Goal: Transaction & Acquisition: Purchase product/service

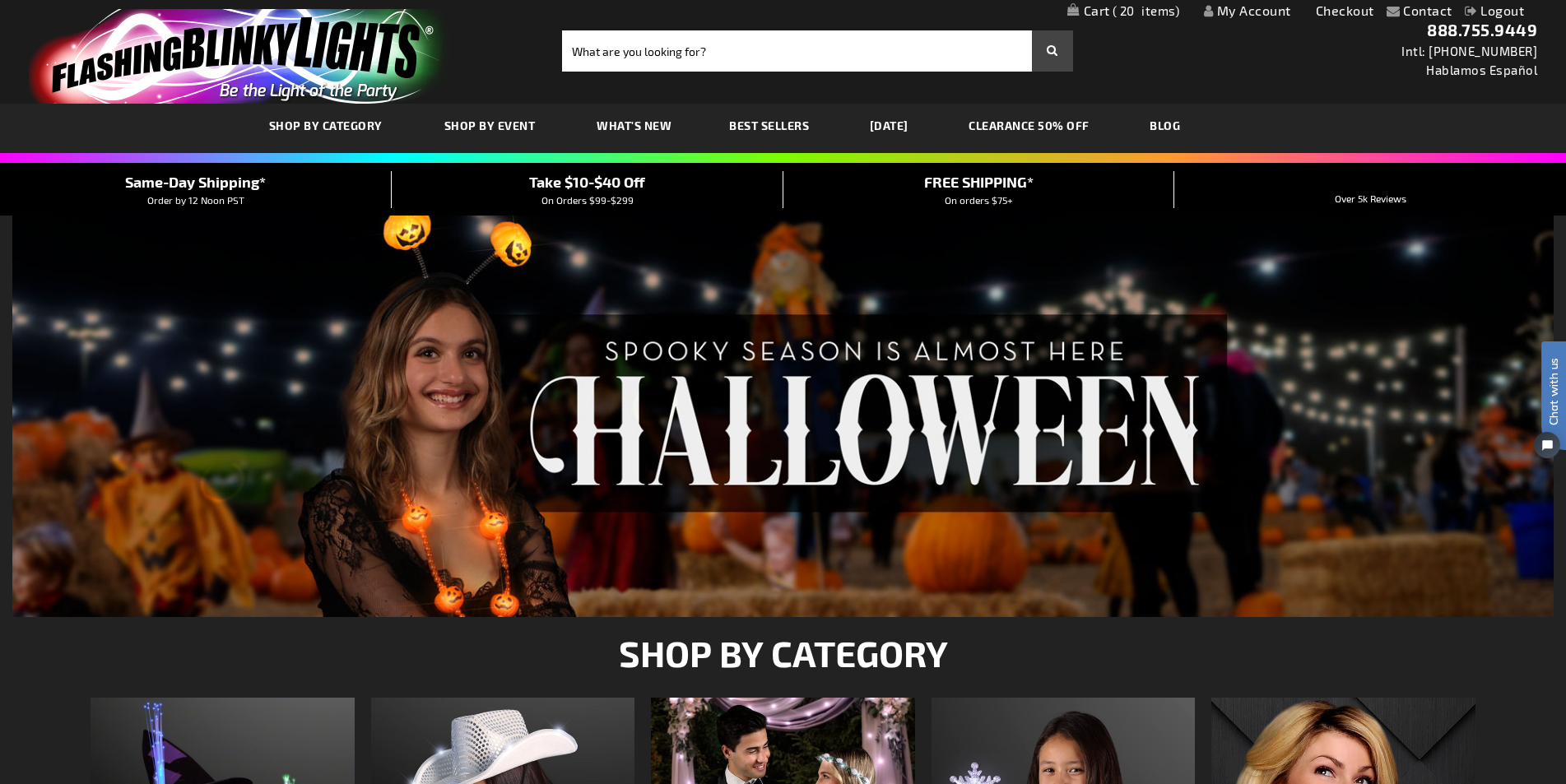
click at [1152, 10] on span "20" at bounding box center [1146, 11] width 67 height 15
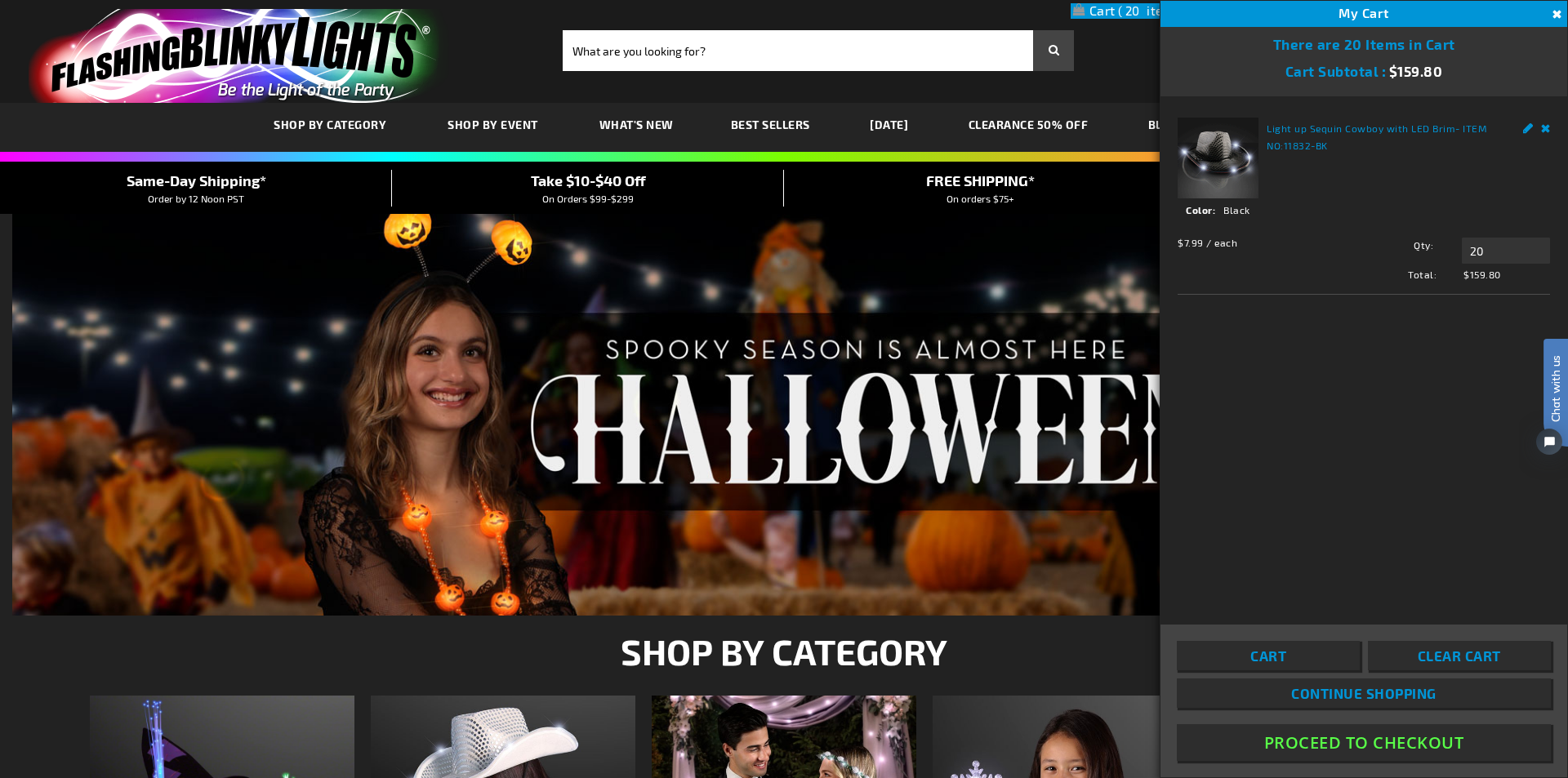
click at [1143, 10] on span "20" at bounding box center [1151, 11] width 67 height 15
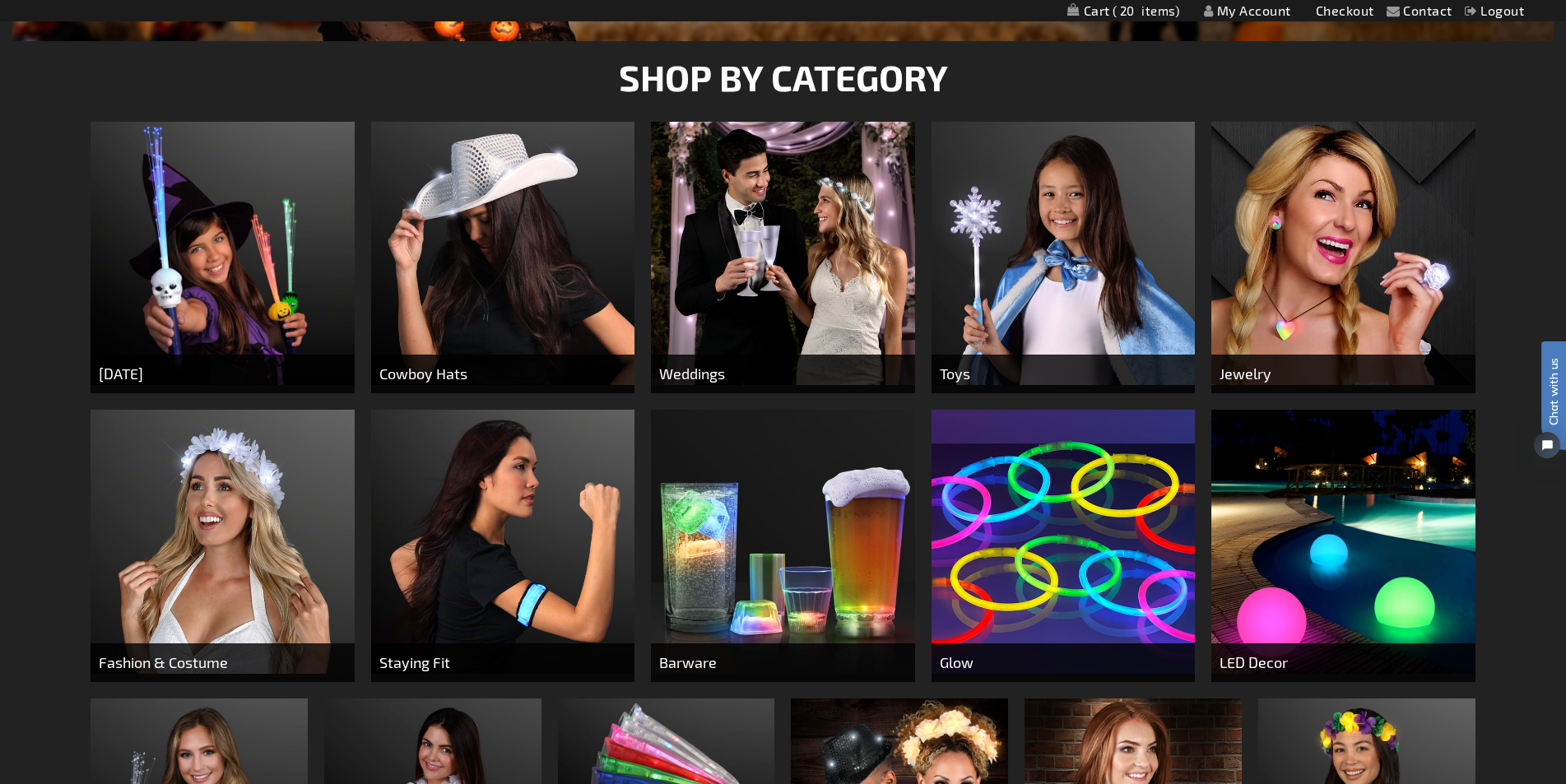
scroll to position [905, 0]
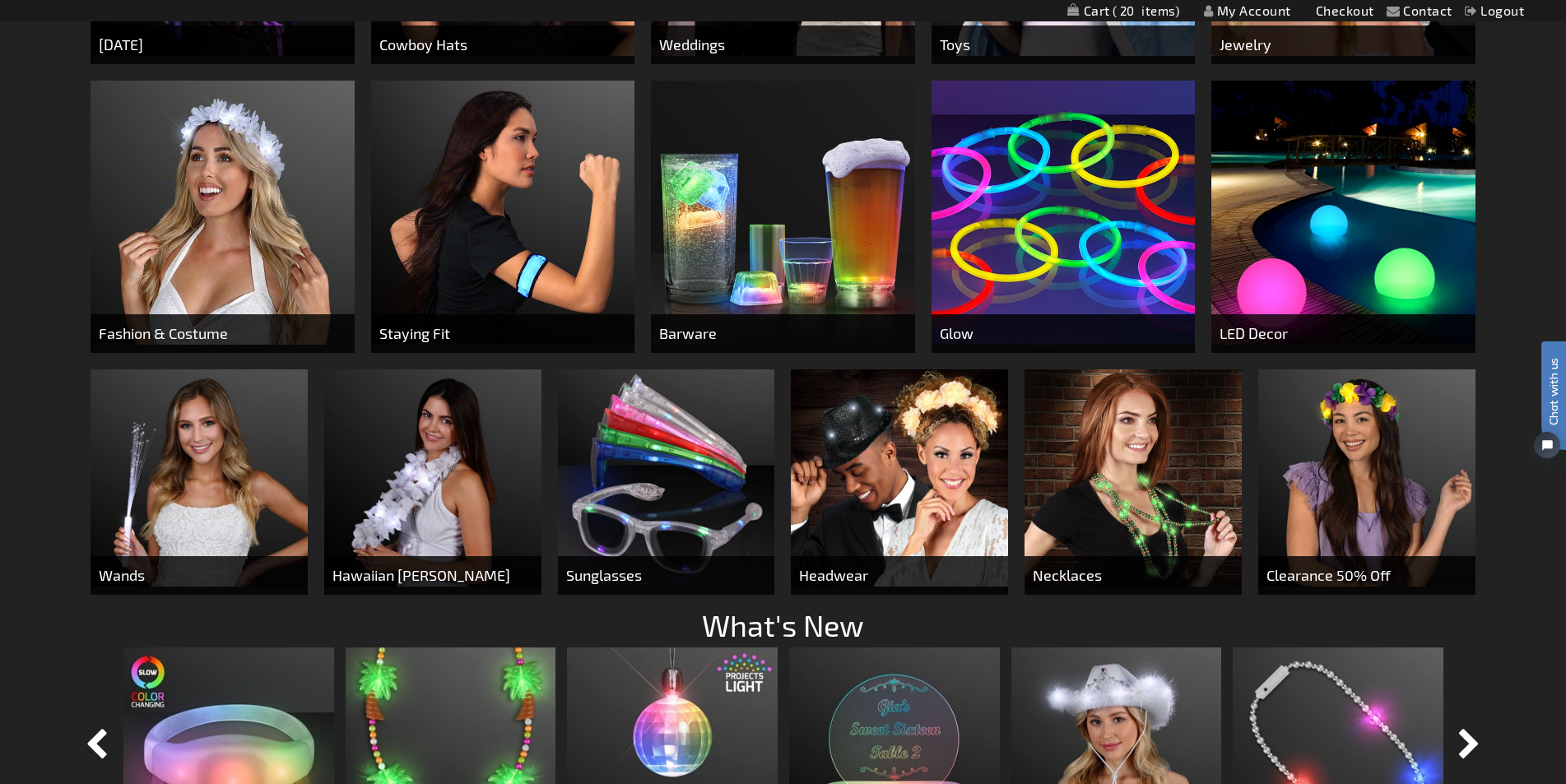
click at [656, 493] on img at bounding box center [667, 478] width 217 height 217
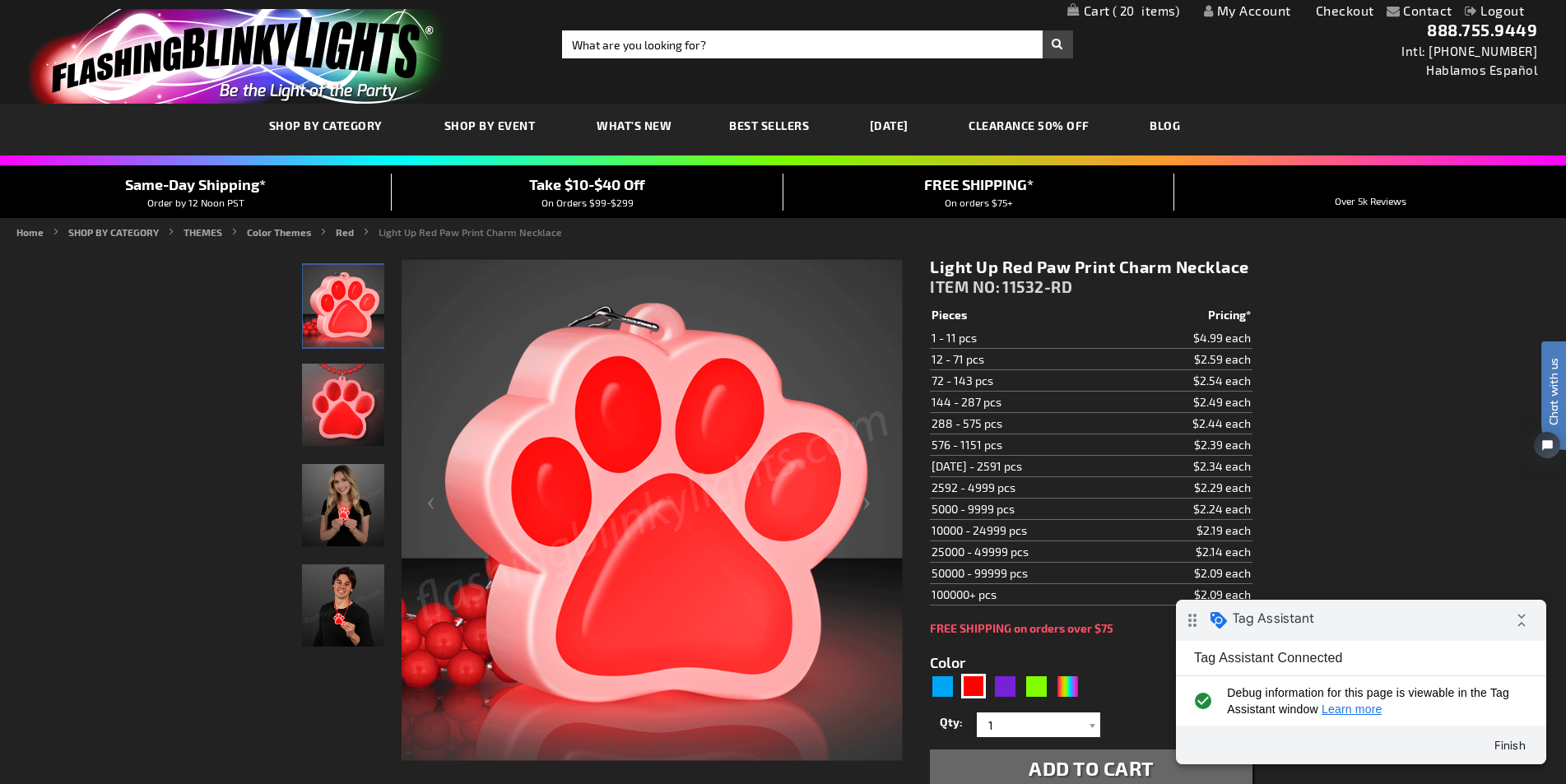
click at [1144, 15] on span "20" at bounding box center [1146, 11] width 67 height 15
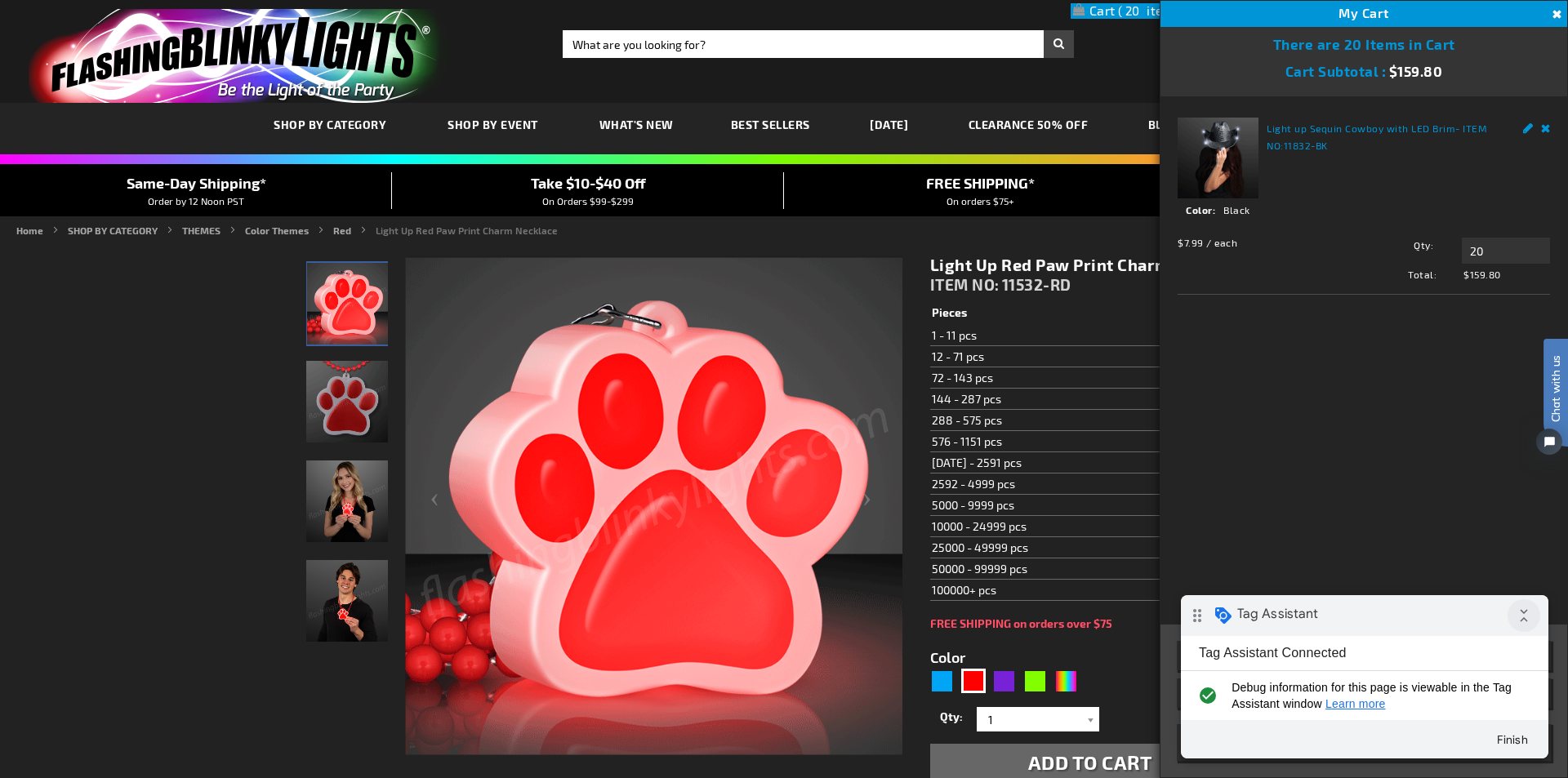
click at [1528, 614] on icon "collapse_all" at bounding box center [1523, 615] width 32 height 32
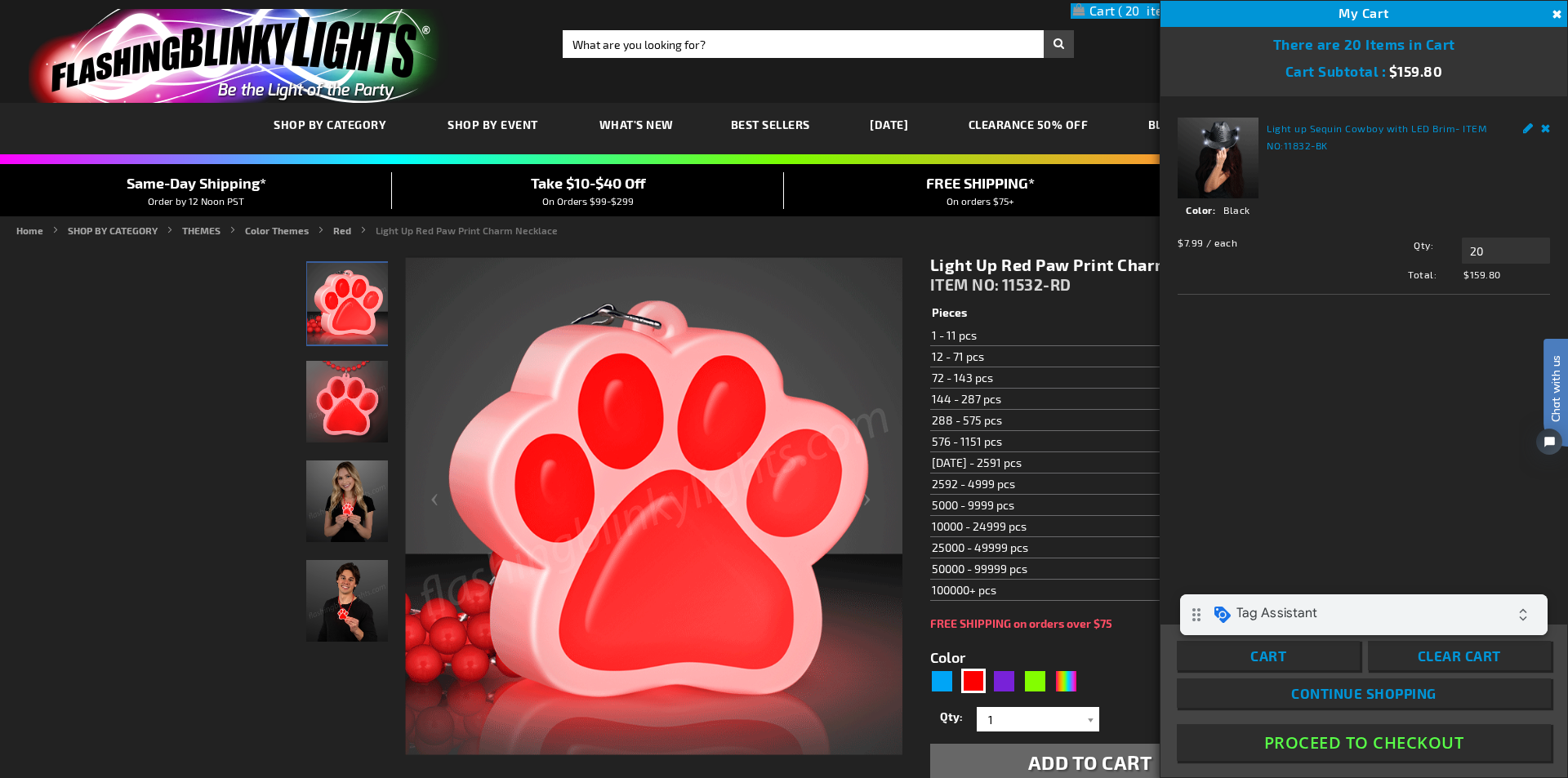
click at [1340, 734] on button "Proceed To Checkout" at bounding box center [1363, 743] width 374 height 37
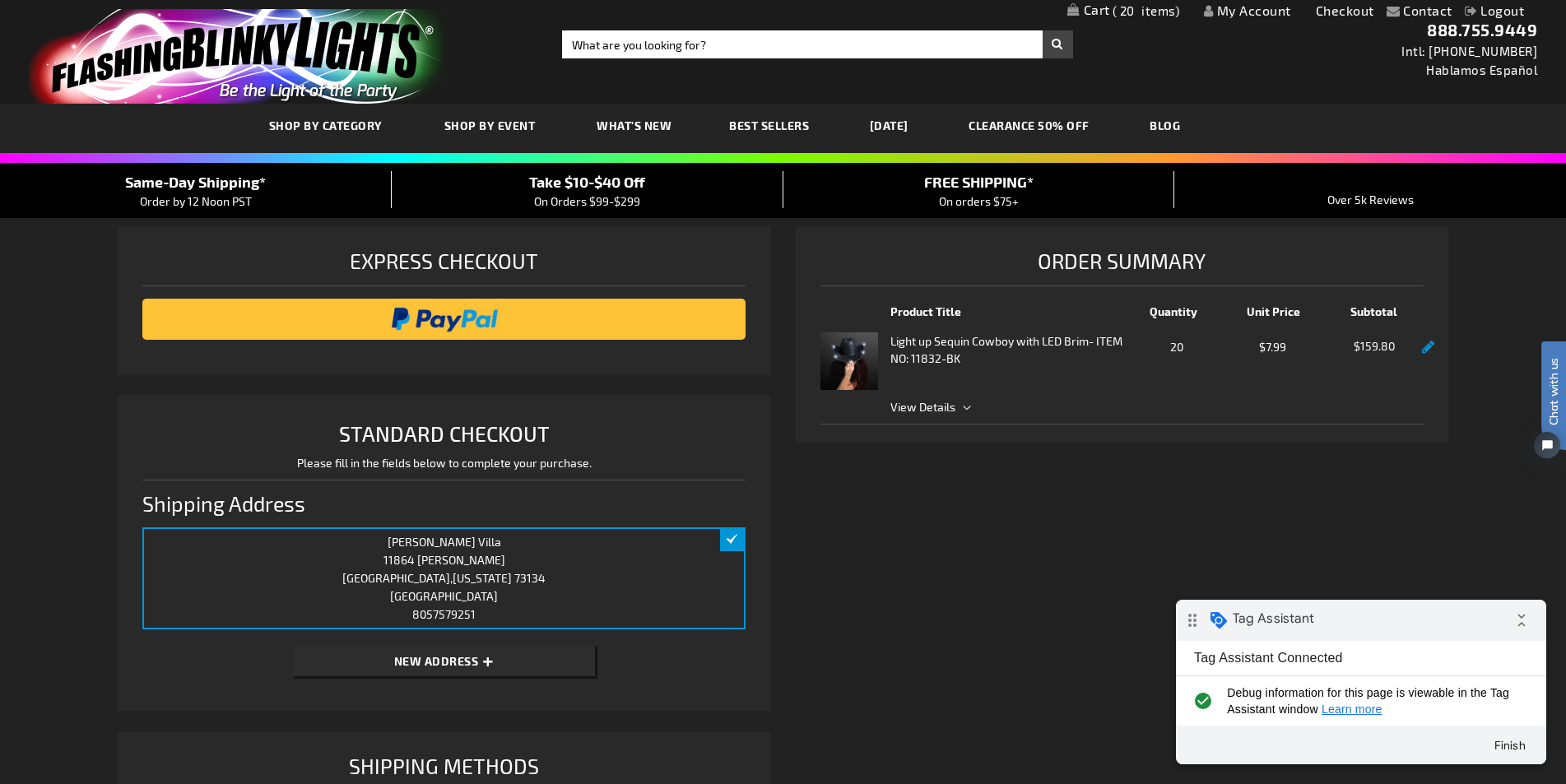
click at [1431, 349] on link at bounding box center [1428, 347] width 12 height 14
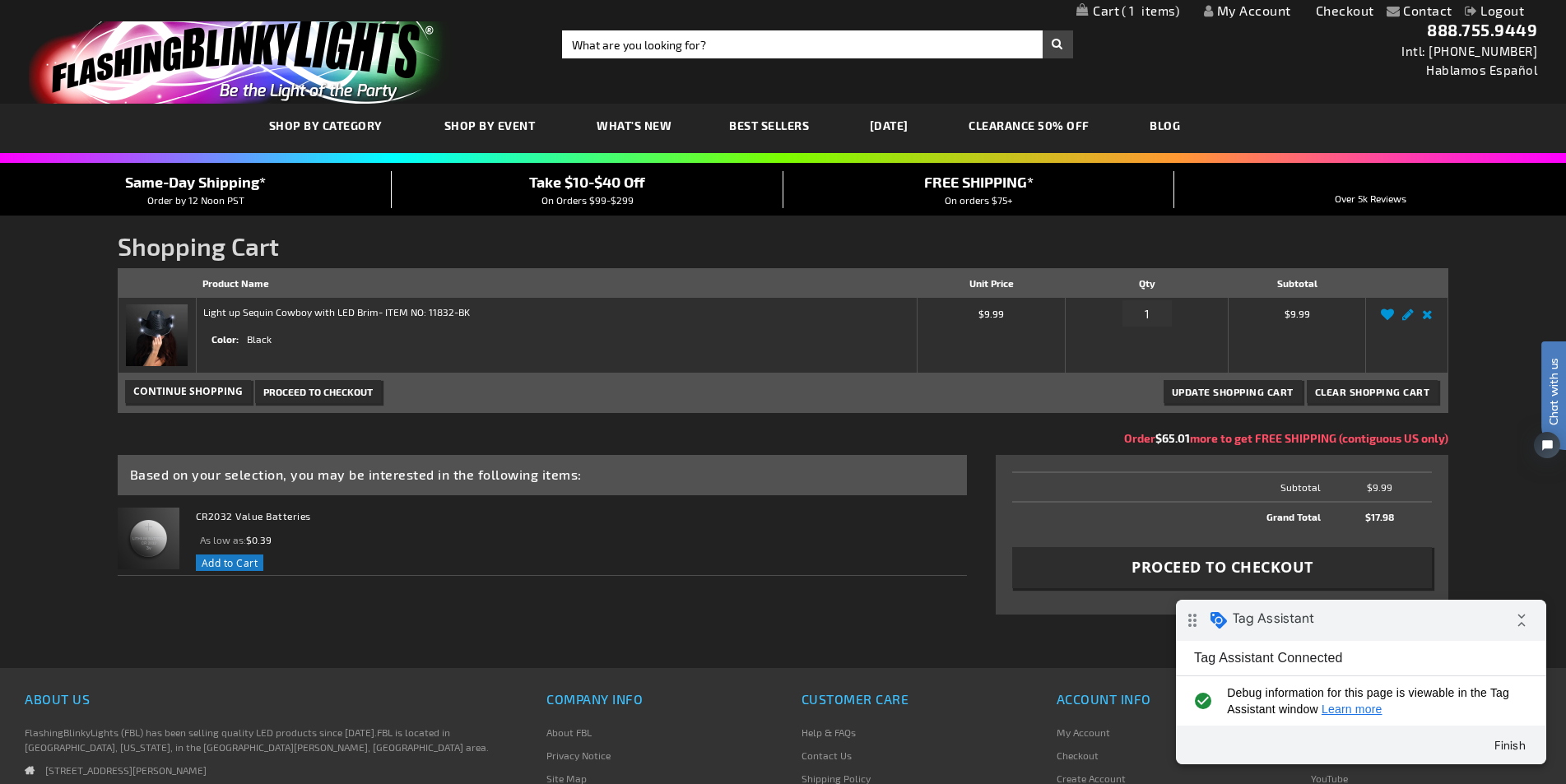
click at [315, 398] on link "Proceed to Checkout" at bounding box center [318, 392] width 126 height 23
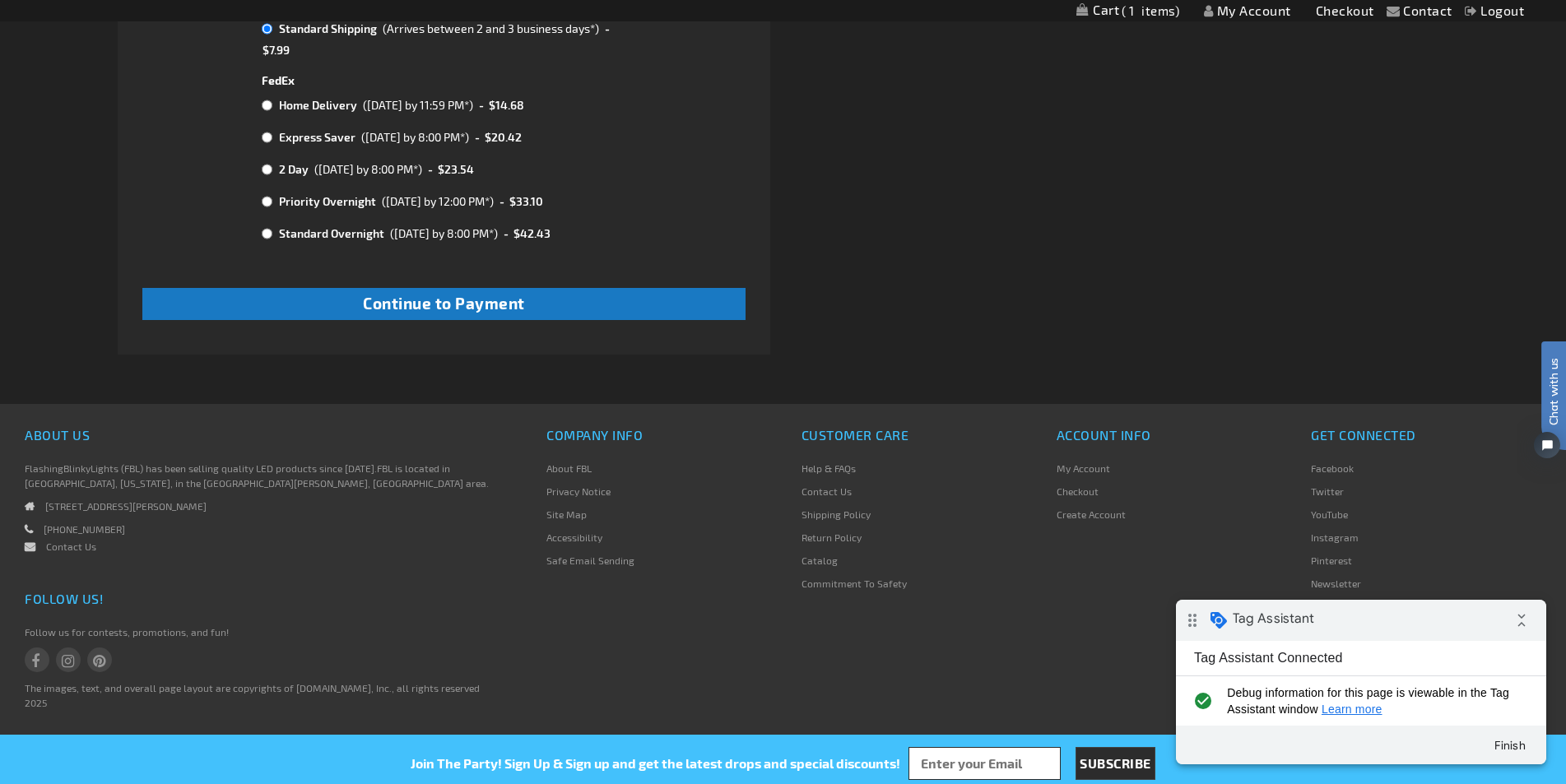
scroll to position [840, 0]
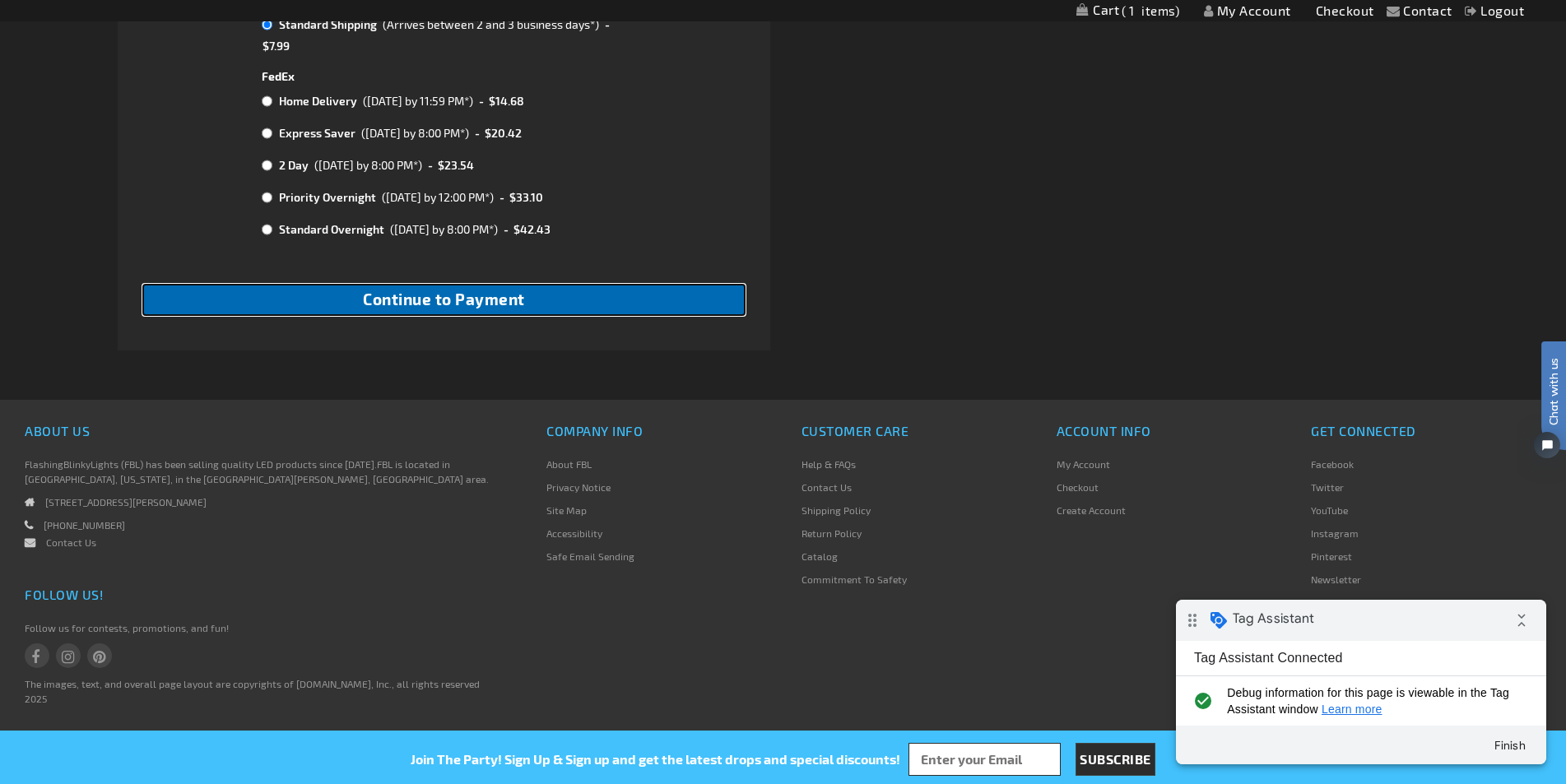
click at [535, 306] on button "Continue to Payment" at bounding box center [444, 300] width 604 height 32
checkbox input "true"
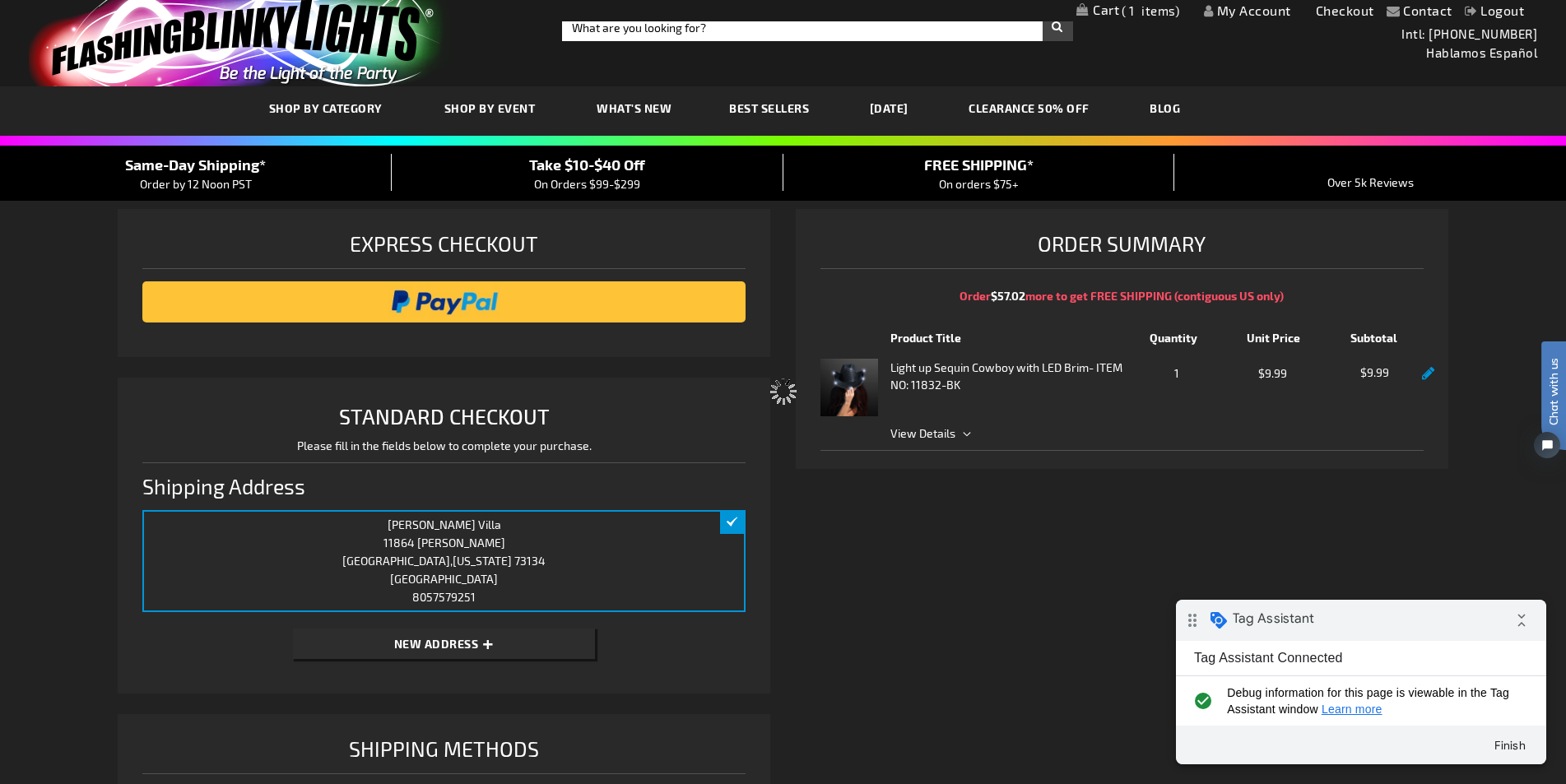
scroll to position [0, 0]
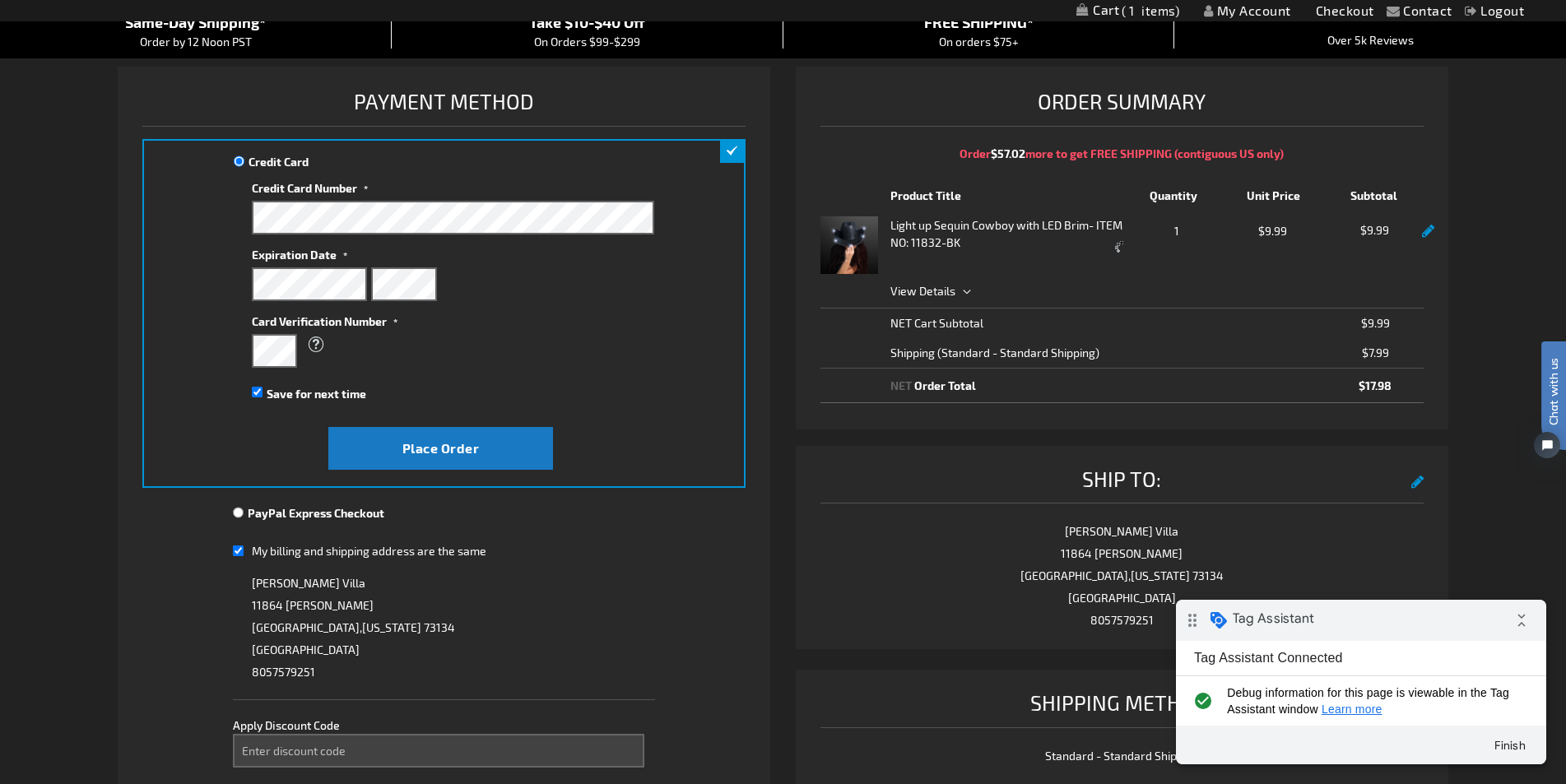
scroll to position [164, 0]
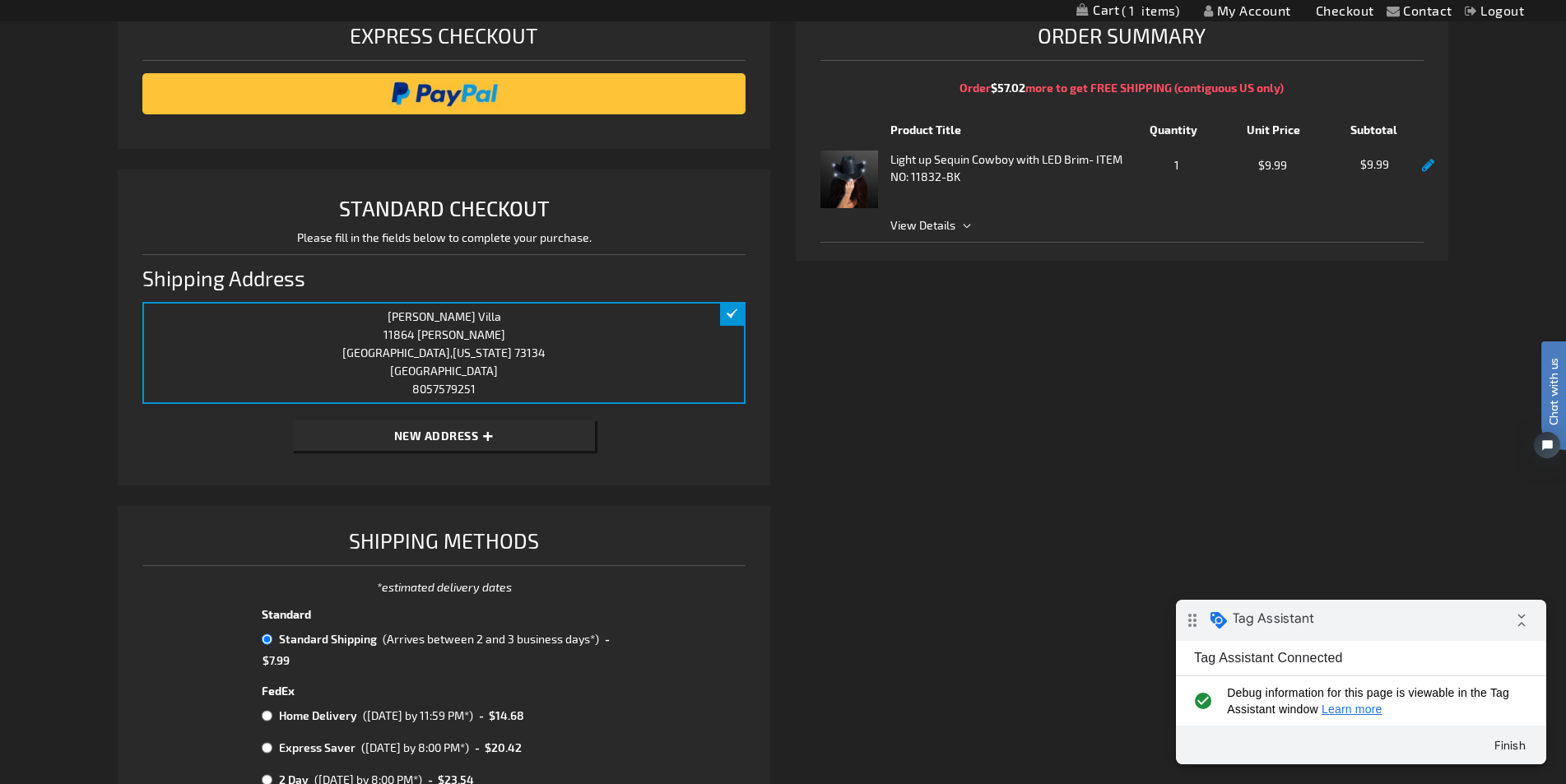
scroll to position [576, 0]
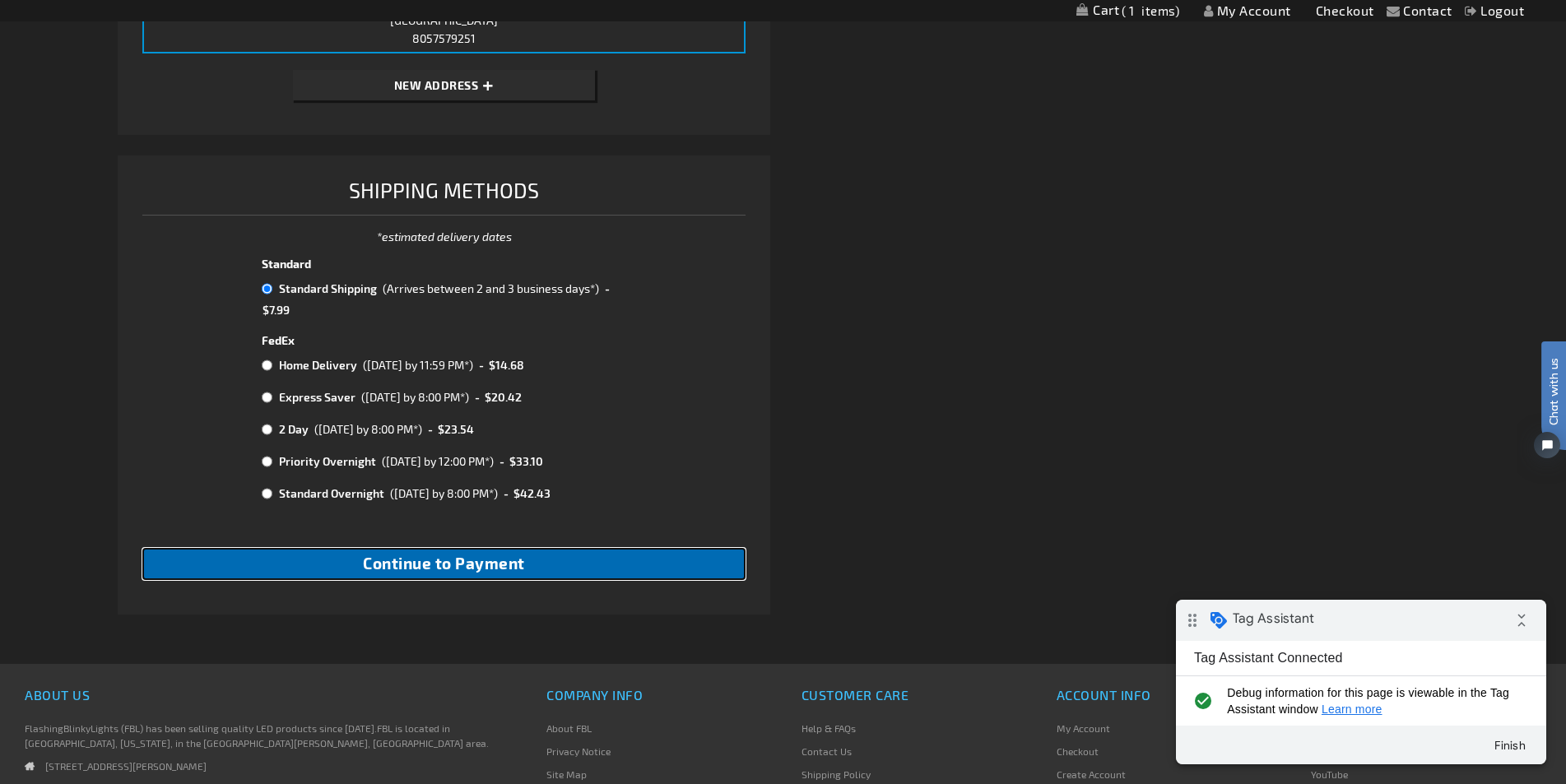
click at [567, 573] on button "Continue to Payment" at bounding box center [444, 563] width 604 height 32
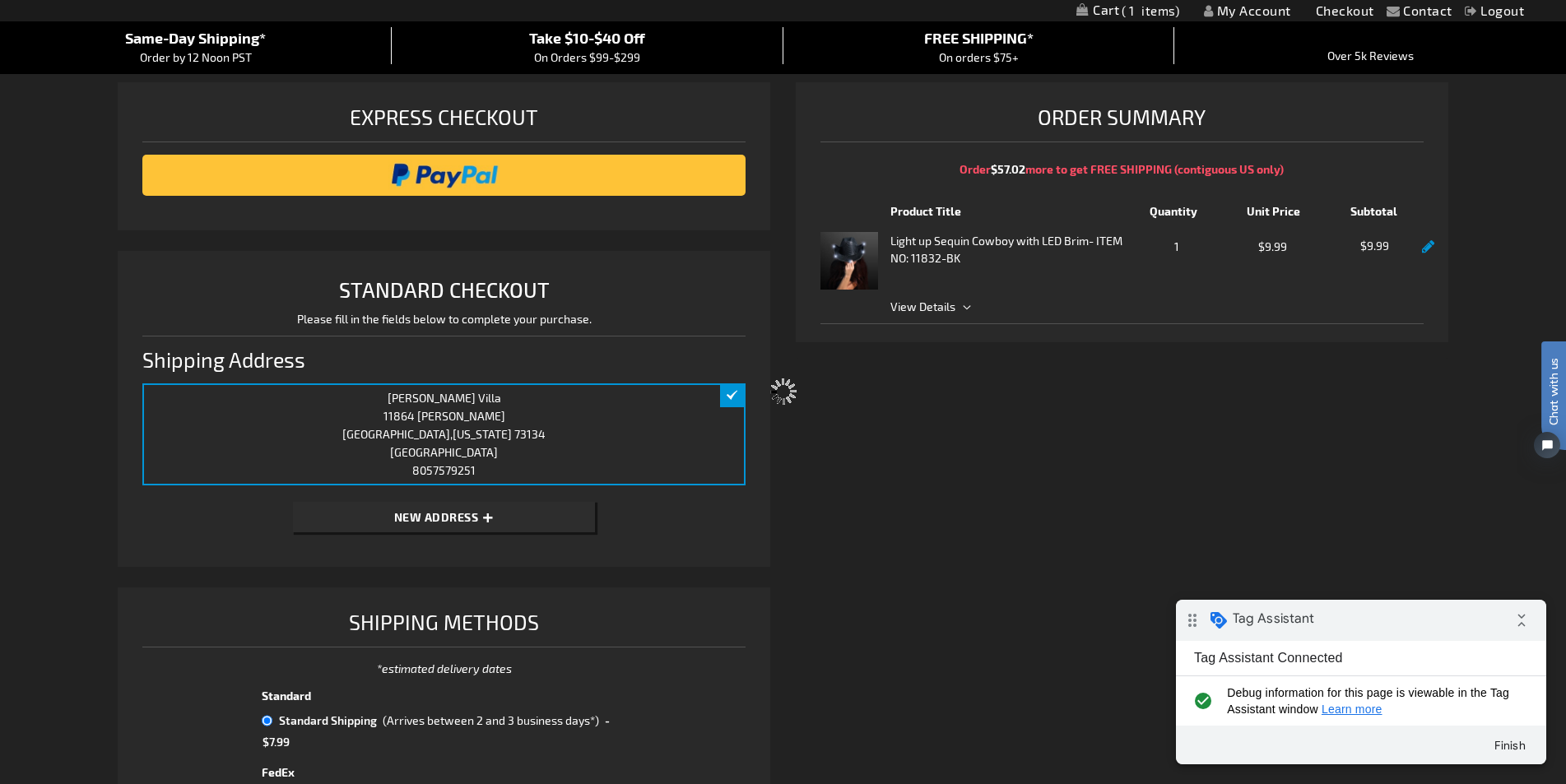
scroll to position [0, 0]
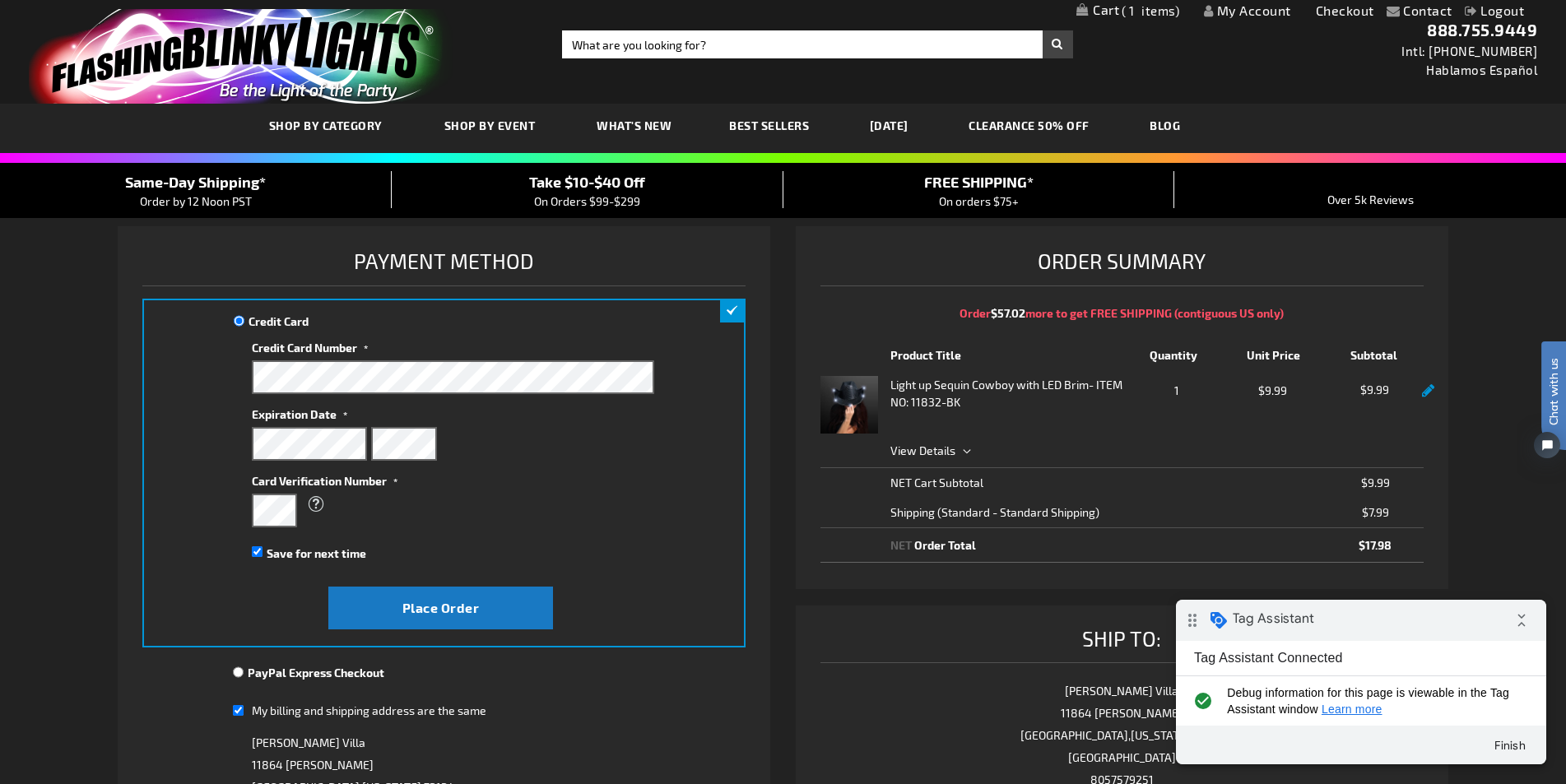
click at [357, 415] on label "Expiration Date" at bounding box center [453, 412] width 402 height 22
click at [265, 559] on div "Save for next time" at bounding box center [453, 552] width 402 height 19
click at [295, 548] on span "Save for next time" at bounding box center [316, 552] width 99 height 14
click at [263, 548] on input "Save for next time" at bounding box center [256, 550] width 10 height 10
checkbox input "false"
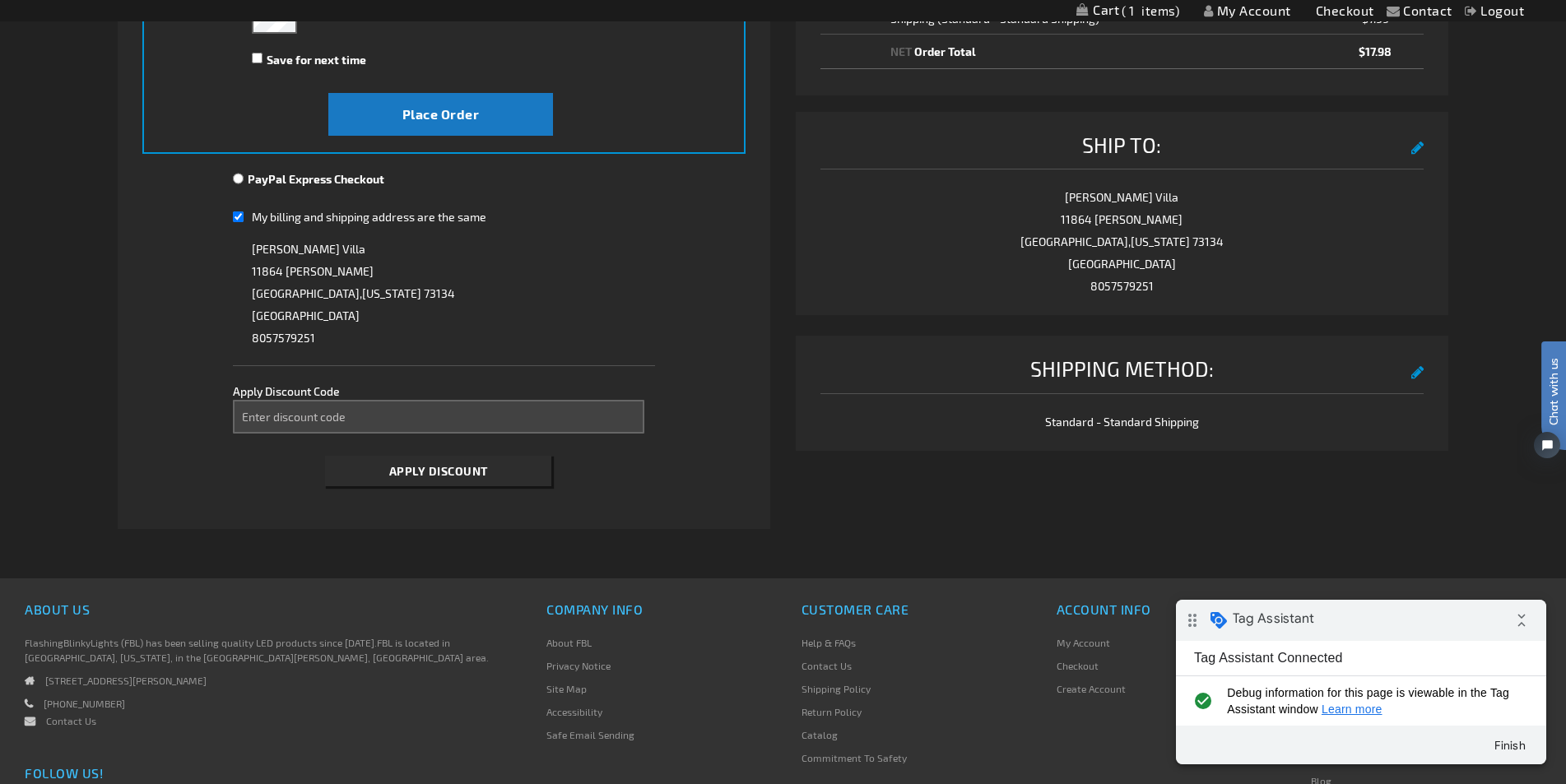
scroll to position [329, 0]
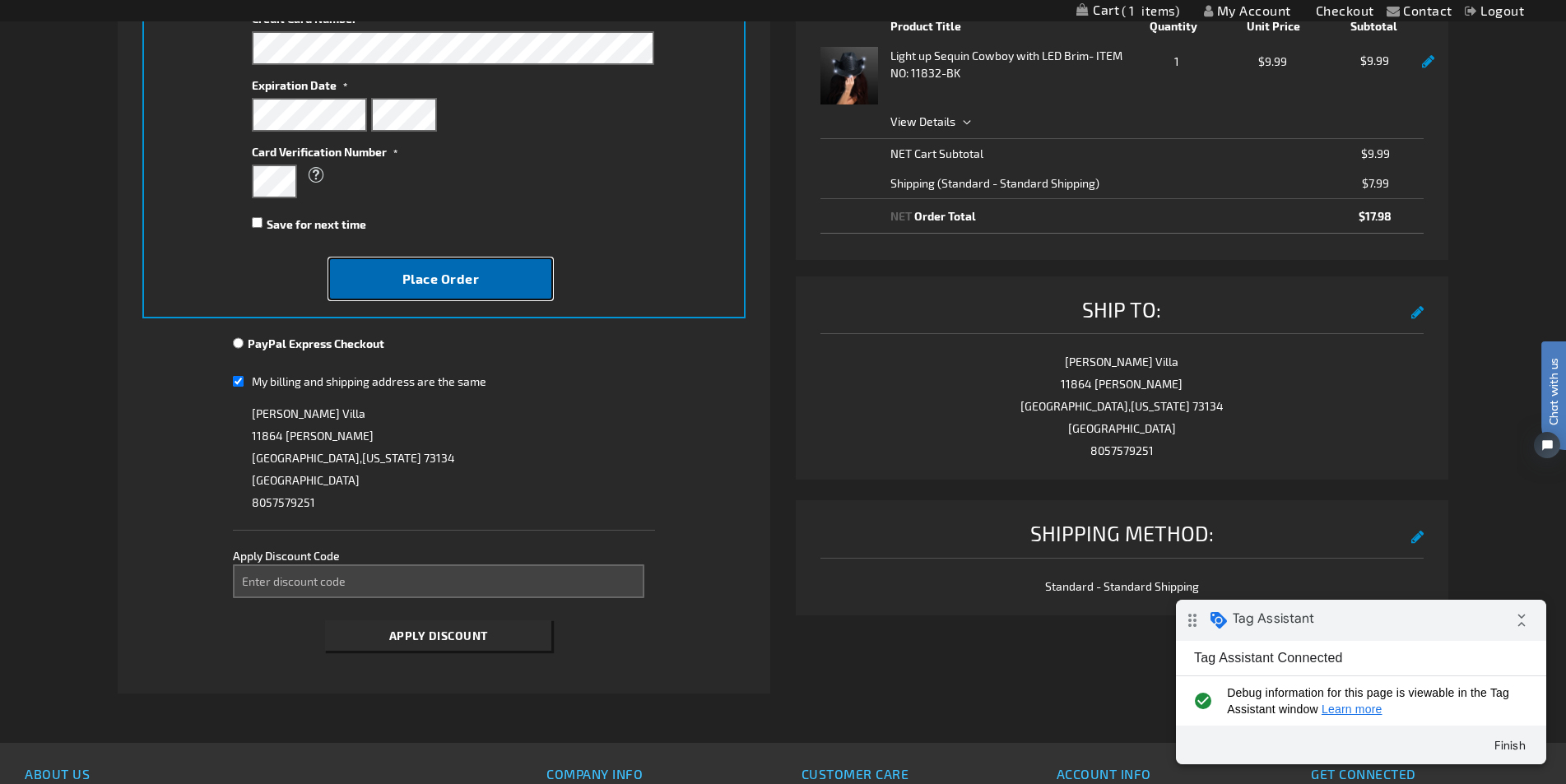
click at [491, 292] on button "Place Order" at bounding box center [440, 278] width 225 height 43
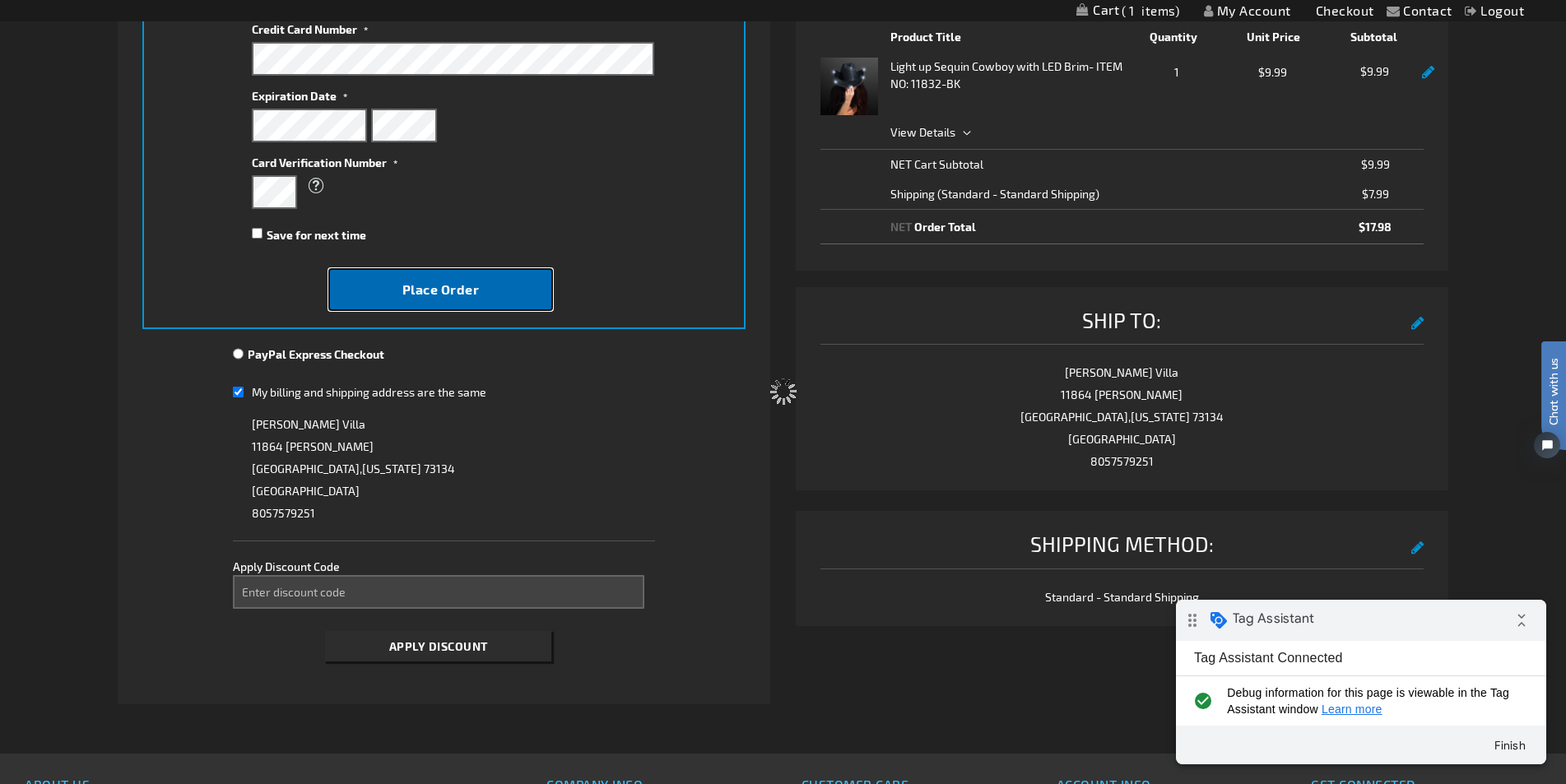
scroll to position [0, 0]
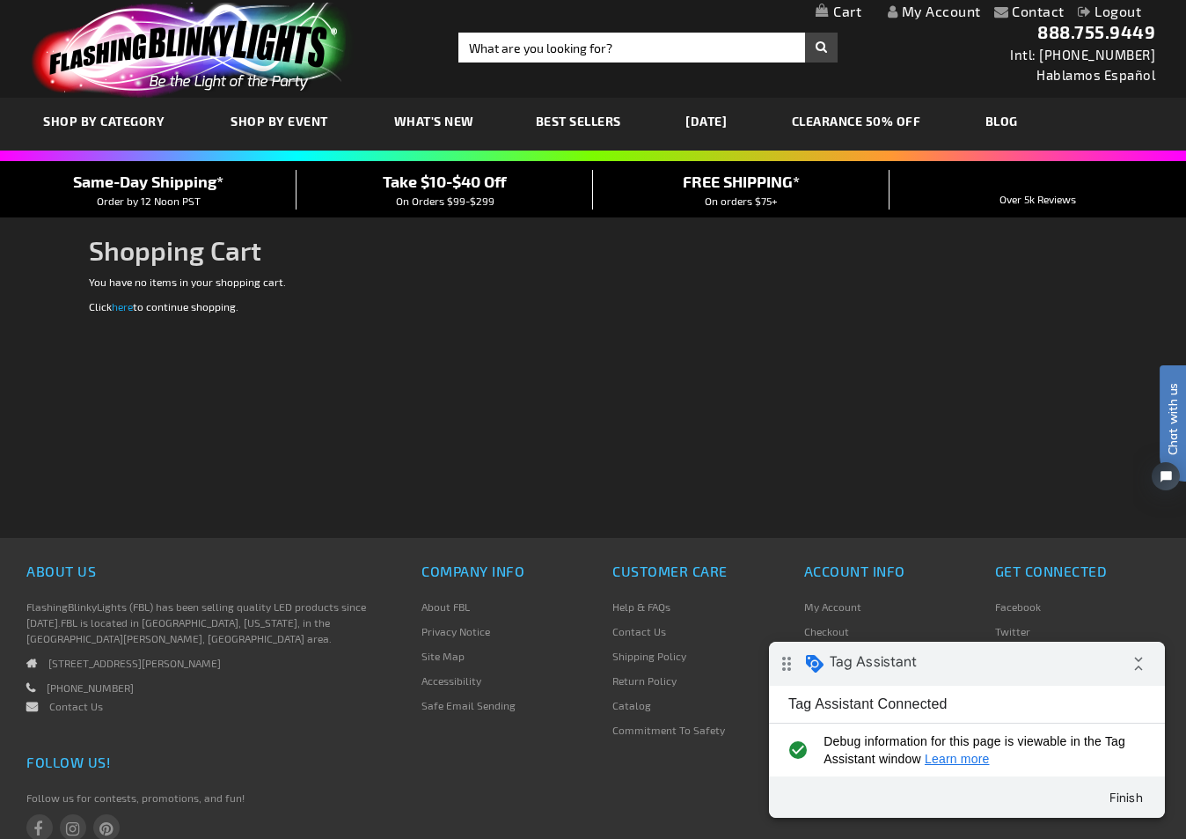
click at [131, 306] on link "here" at bounding box center [122, 306] width 21 height 12
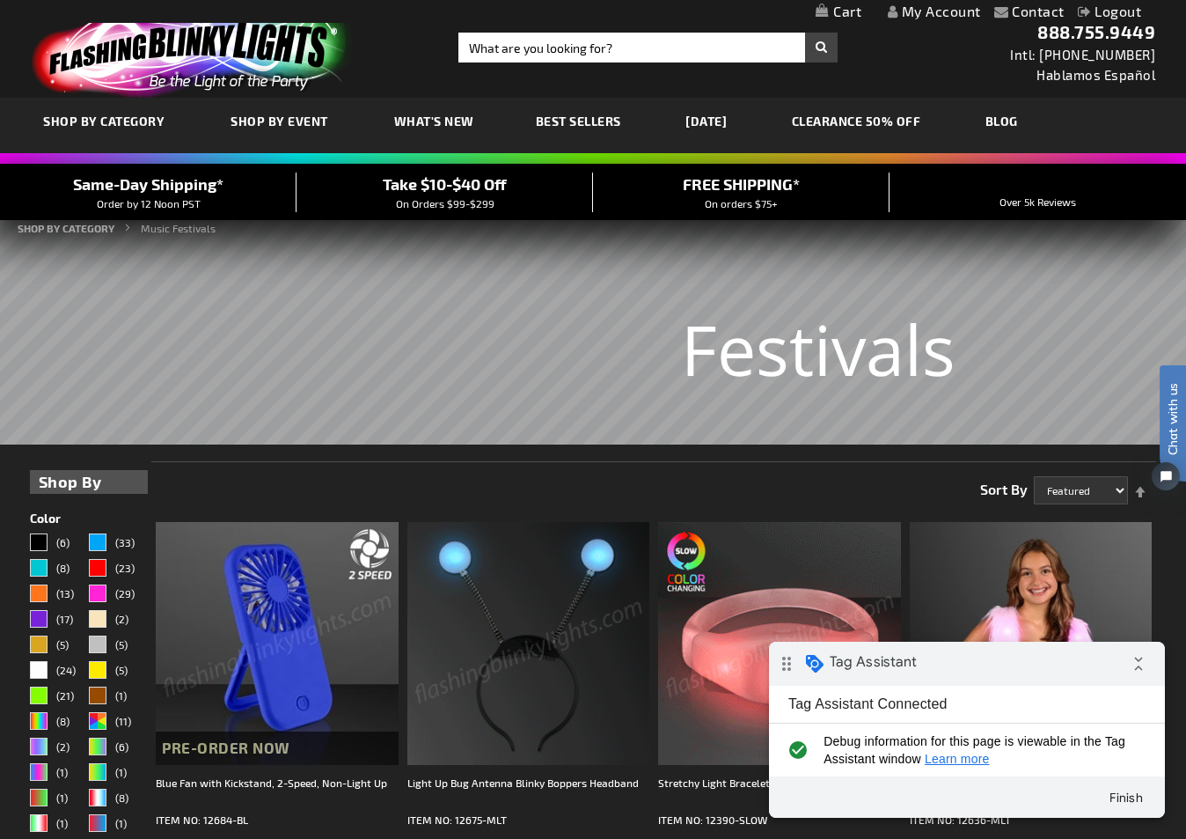
scroll to position [176, 0]
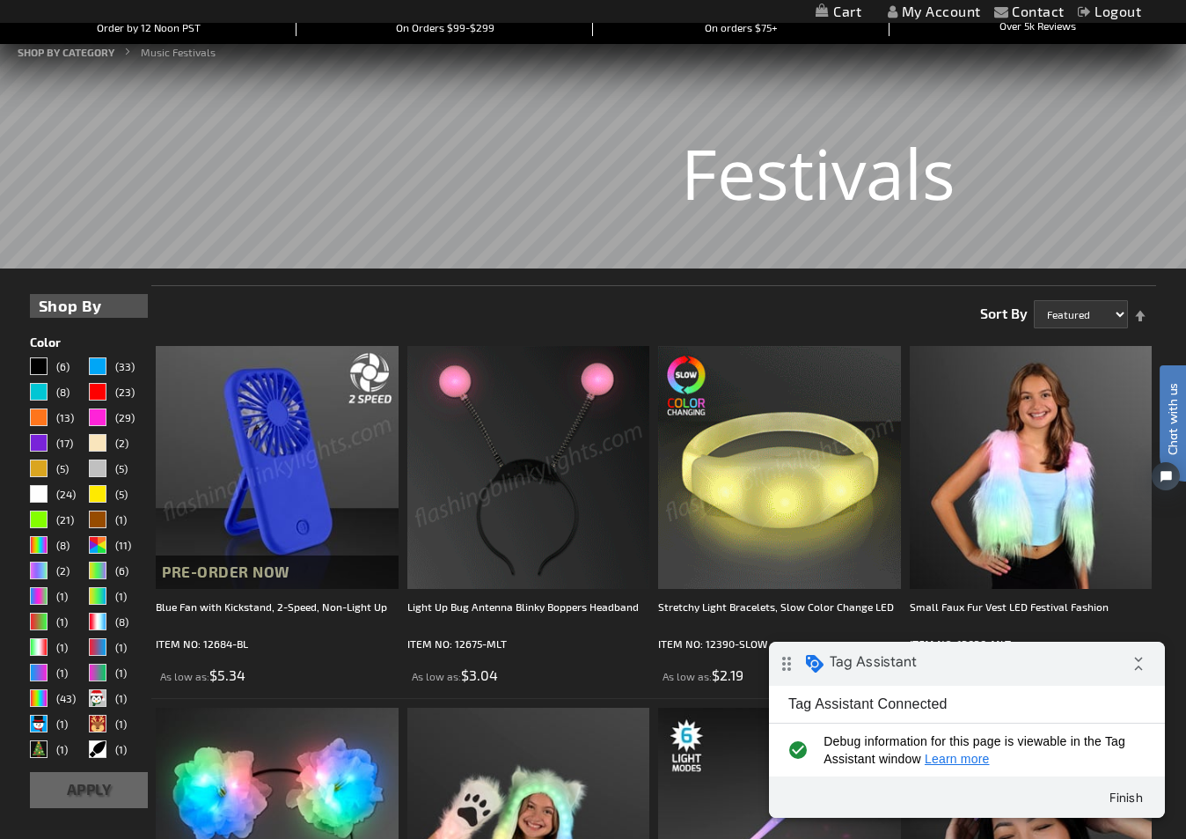
click at [511, 426] on img at bounding box center [528, 467] width 243 height 243
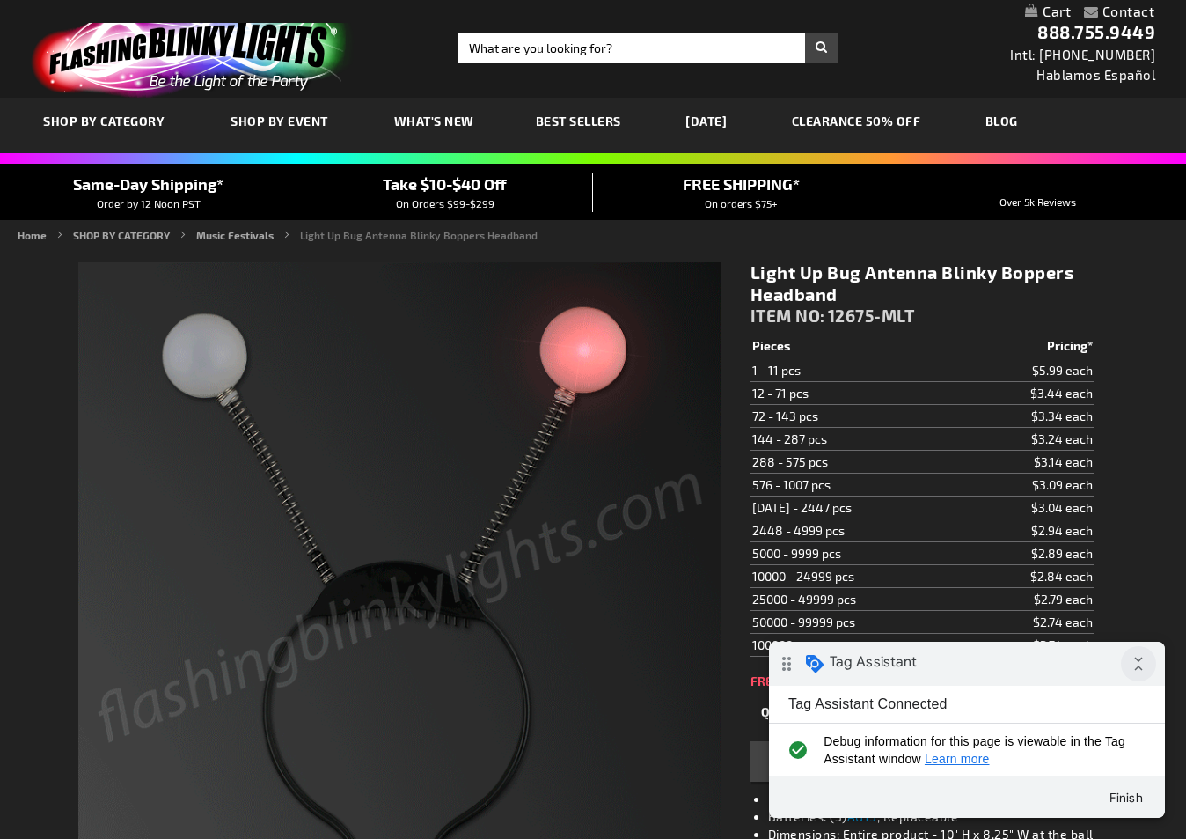
click at [1145, 667] on icon "collapse_all" at bounding box center [1138, 663] width 35 height 35
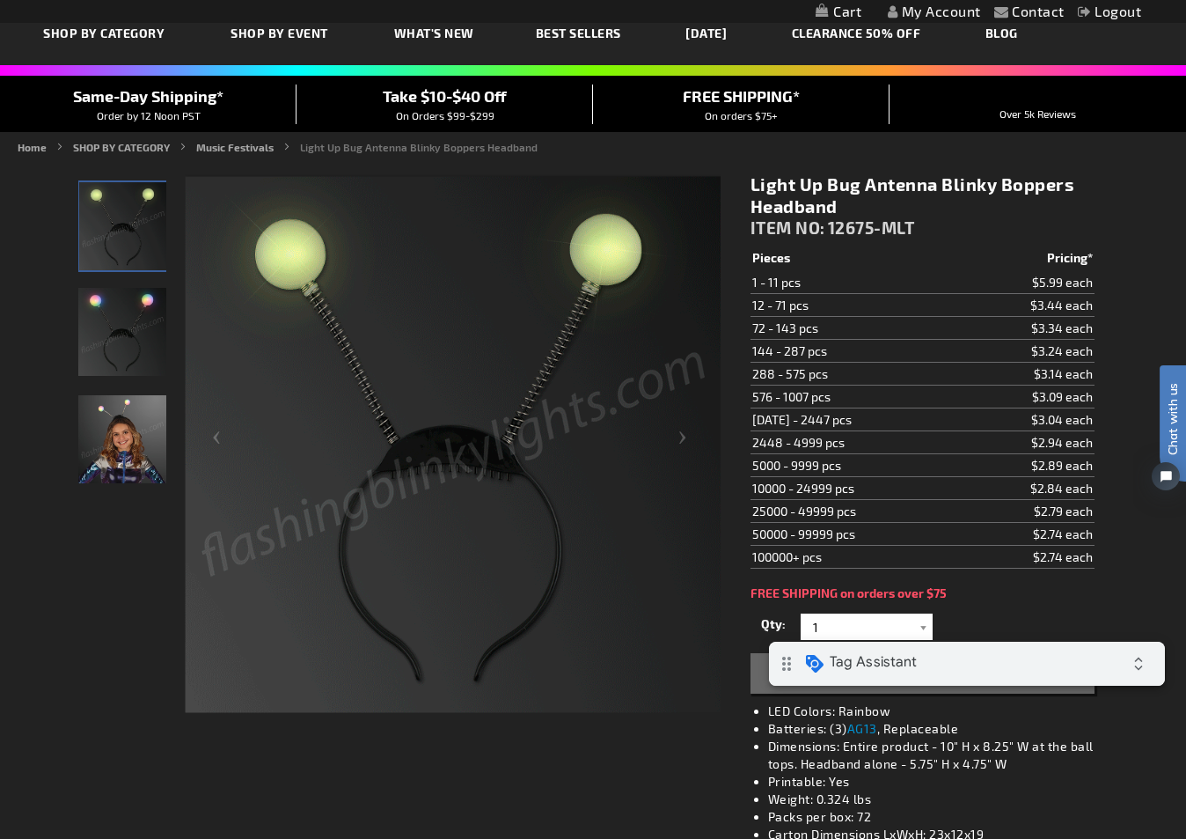
scroll to position [352, 0]
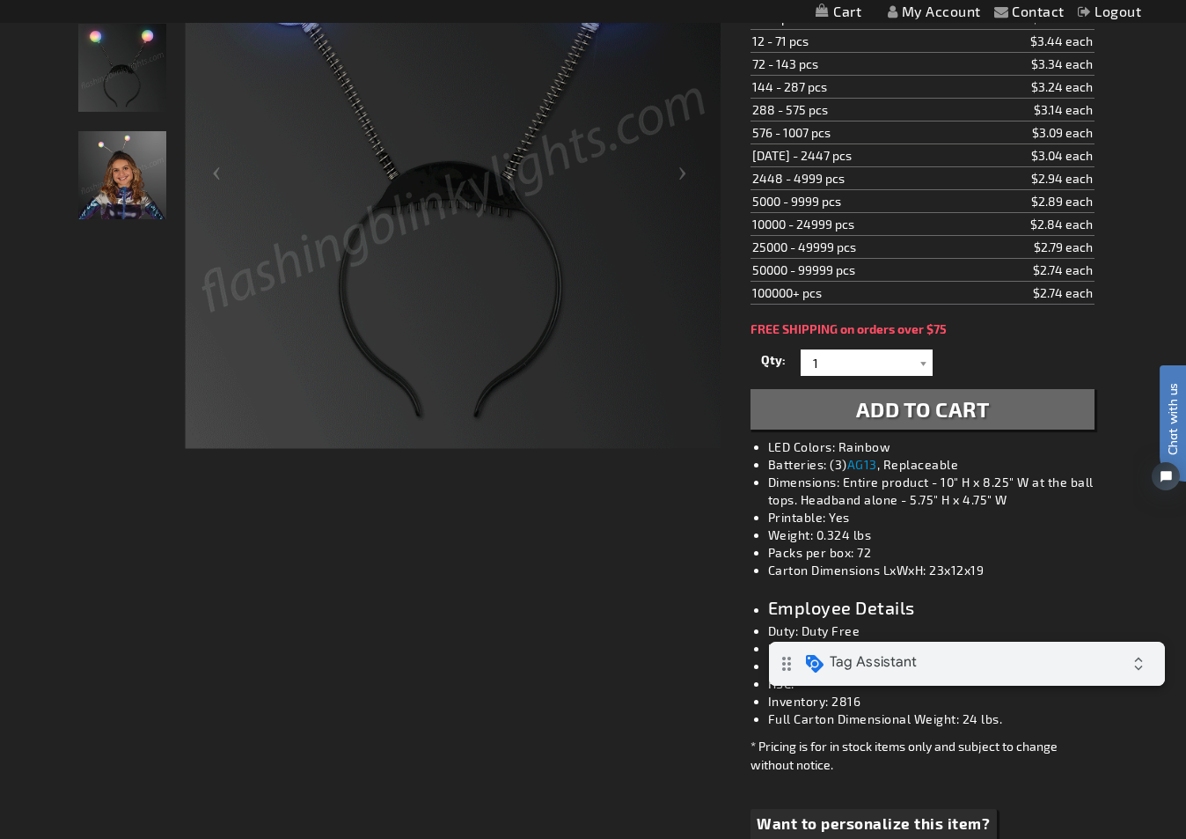
click at [954, 398] on span "Add to Cart" at bounding box center [923, 409] width 134 height 26
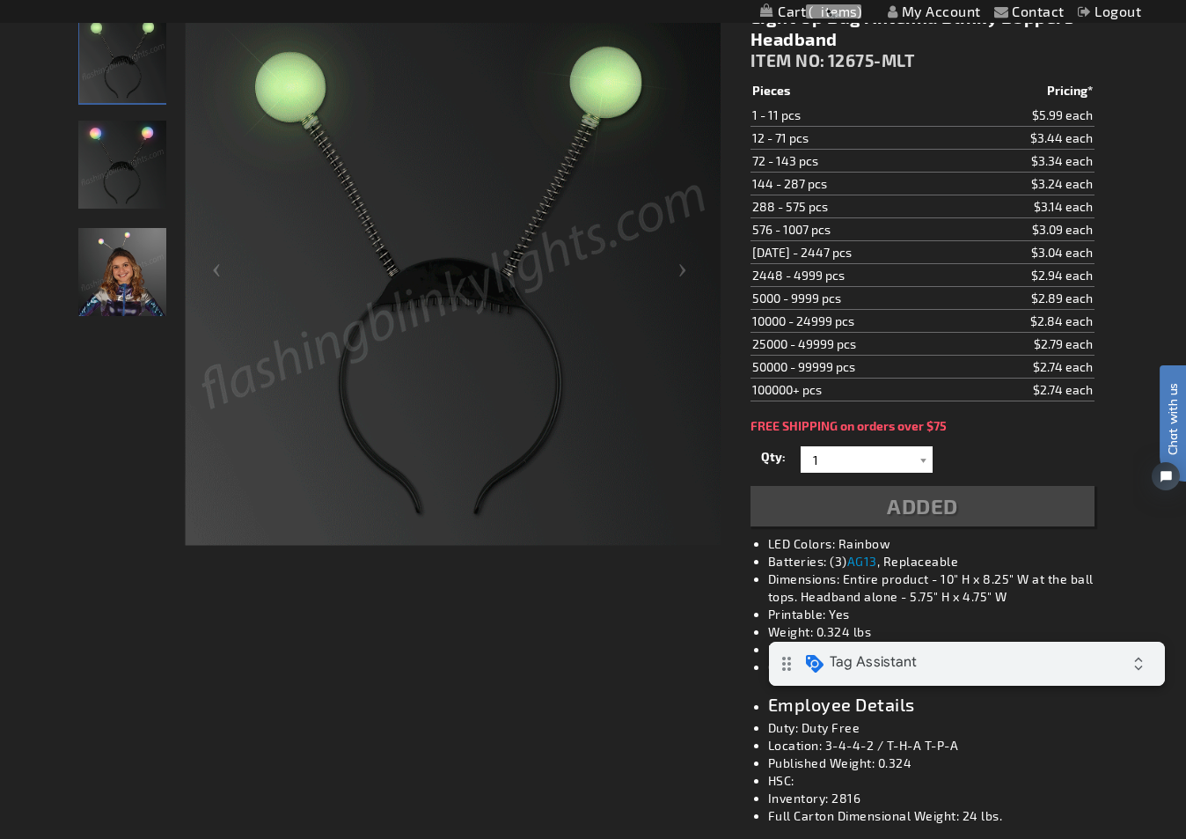
scroll to position [0, 0]
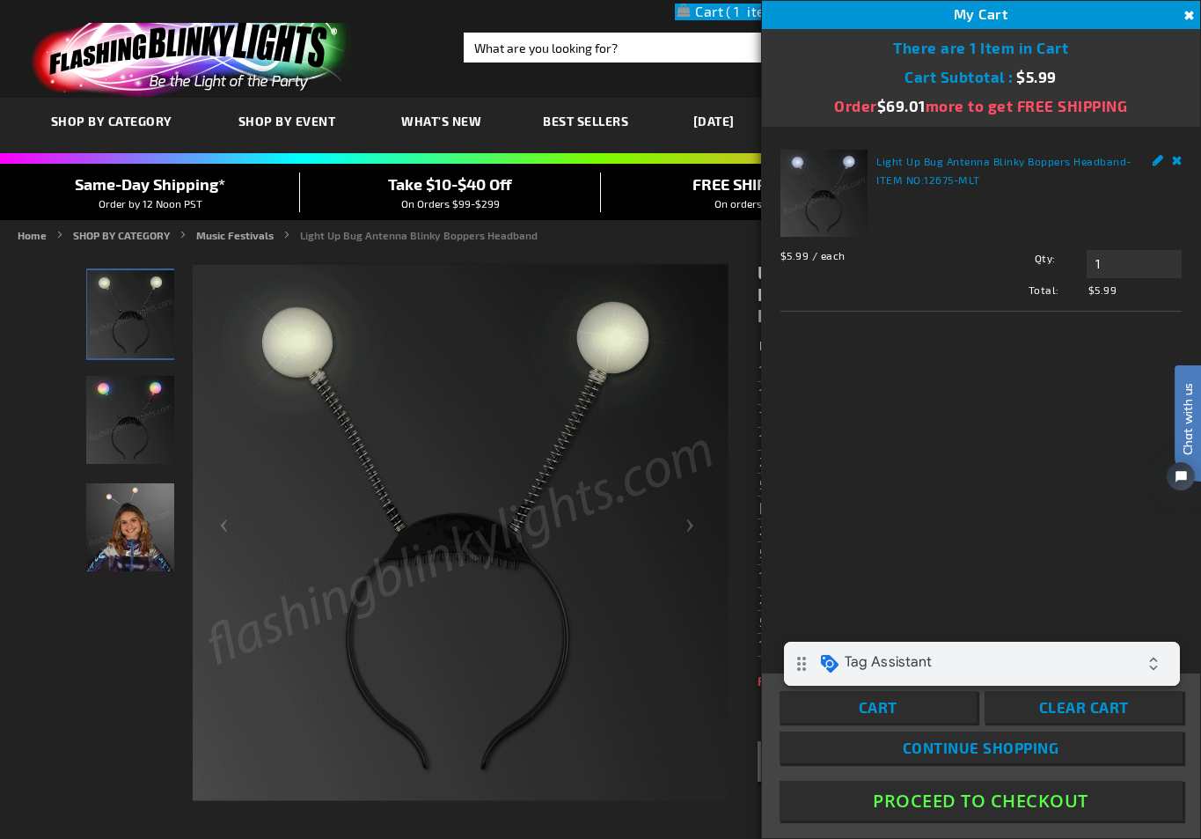
click at [973, 806] on button "Proceed To Checkout" at bounding box center [981, 801] width 403 height 40
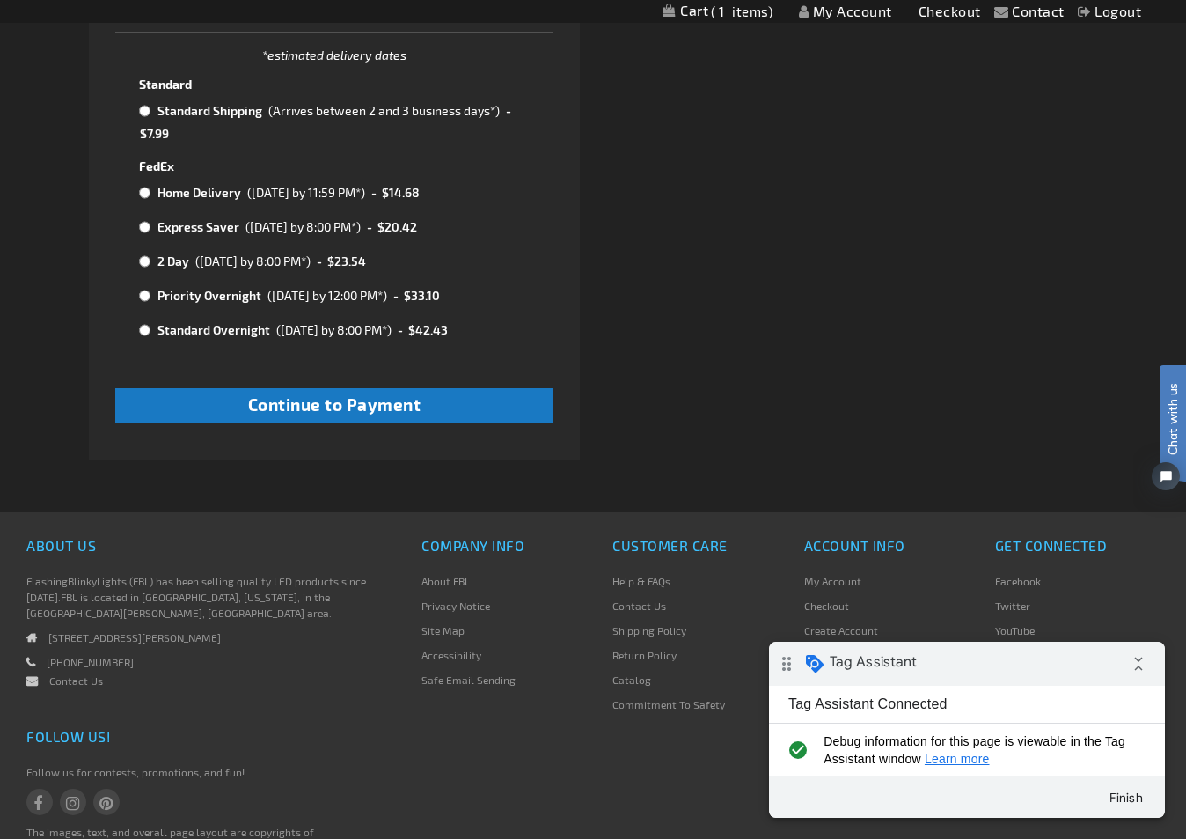
scroll to position [637, 0]
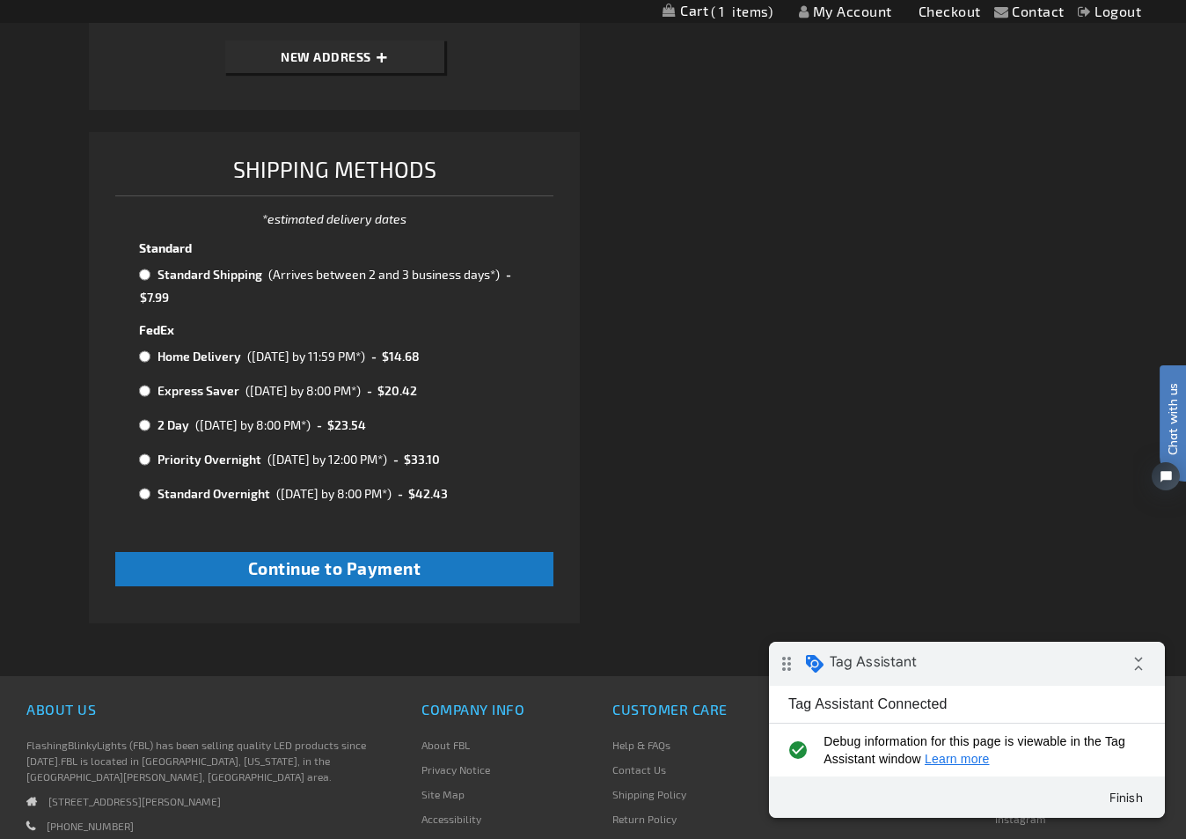
click at [143, 275] on input "radio" at bounding box center [144, 275] width 11 height 14
radio input "true"
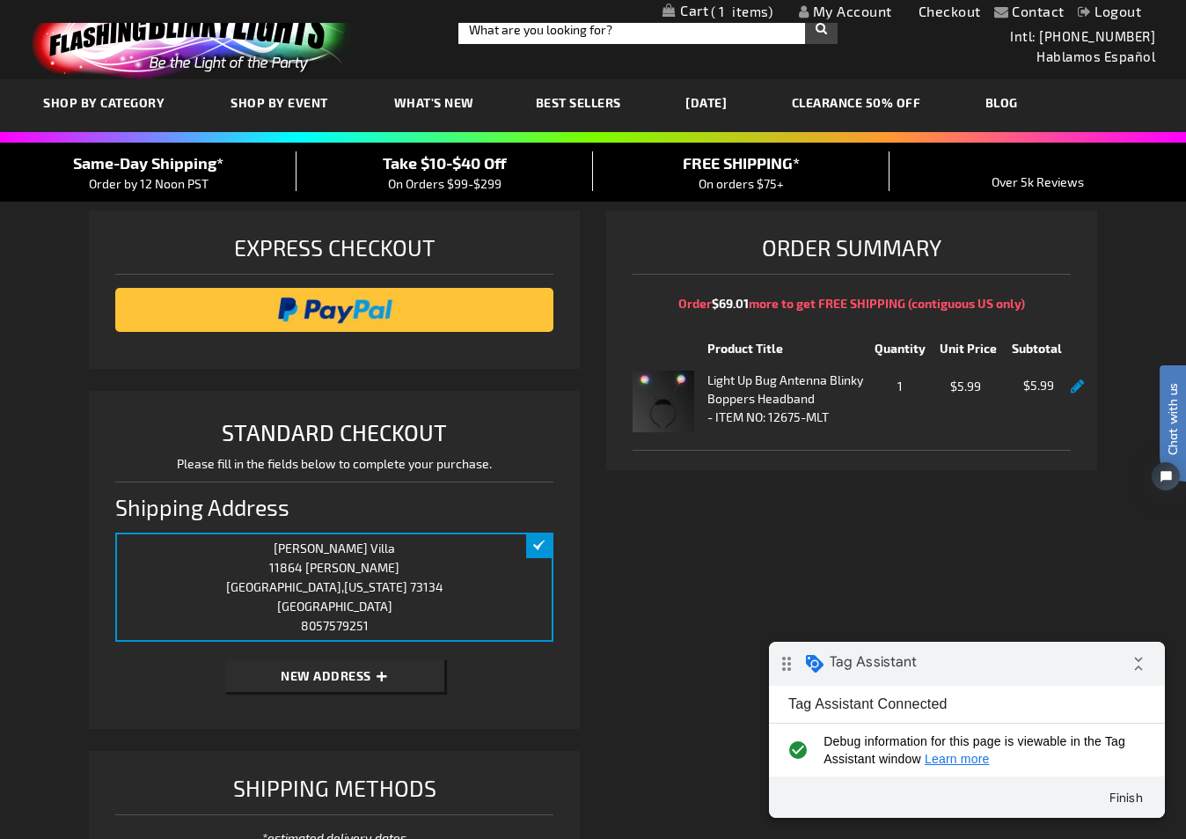
scroll to position [0, 0]
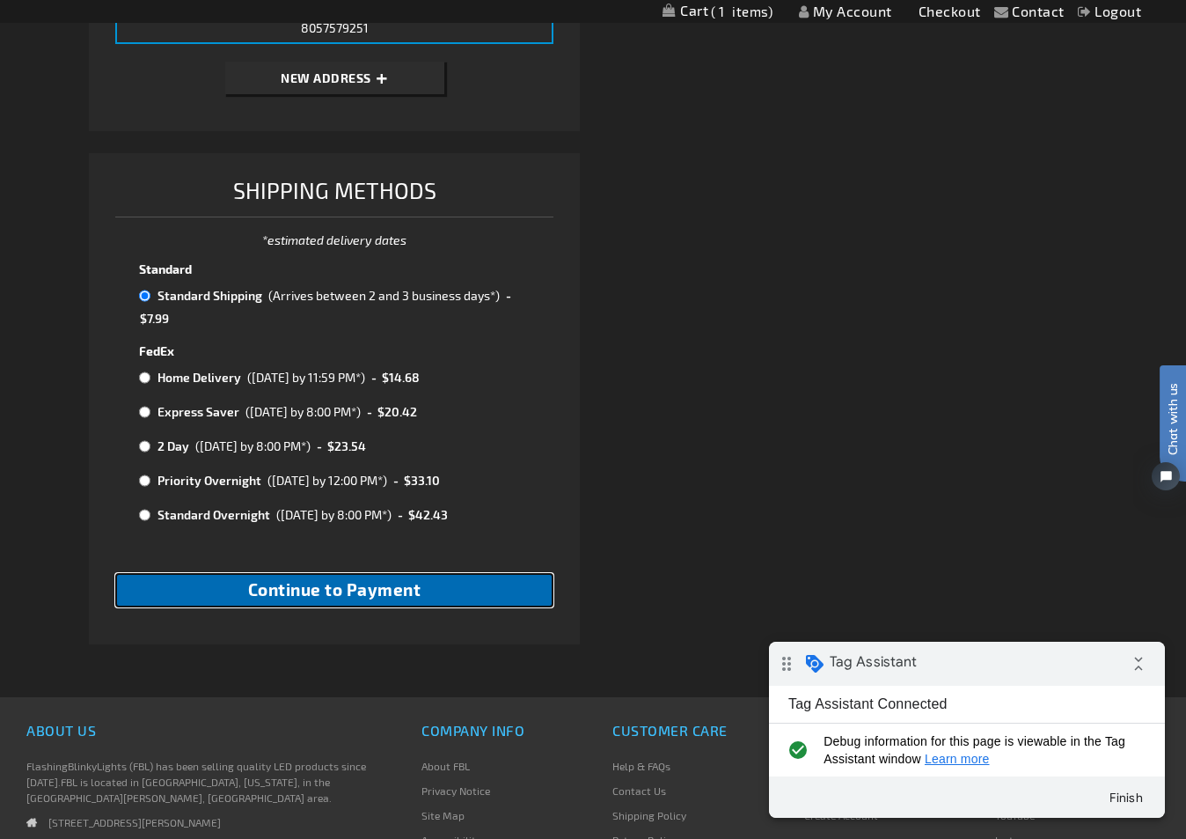
click at [353, 600] on button "Continue to Payment" at bounding box center [334, 590] width 438 height 34
checkbox input "true"
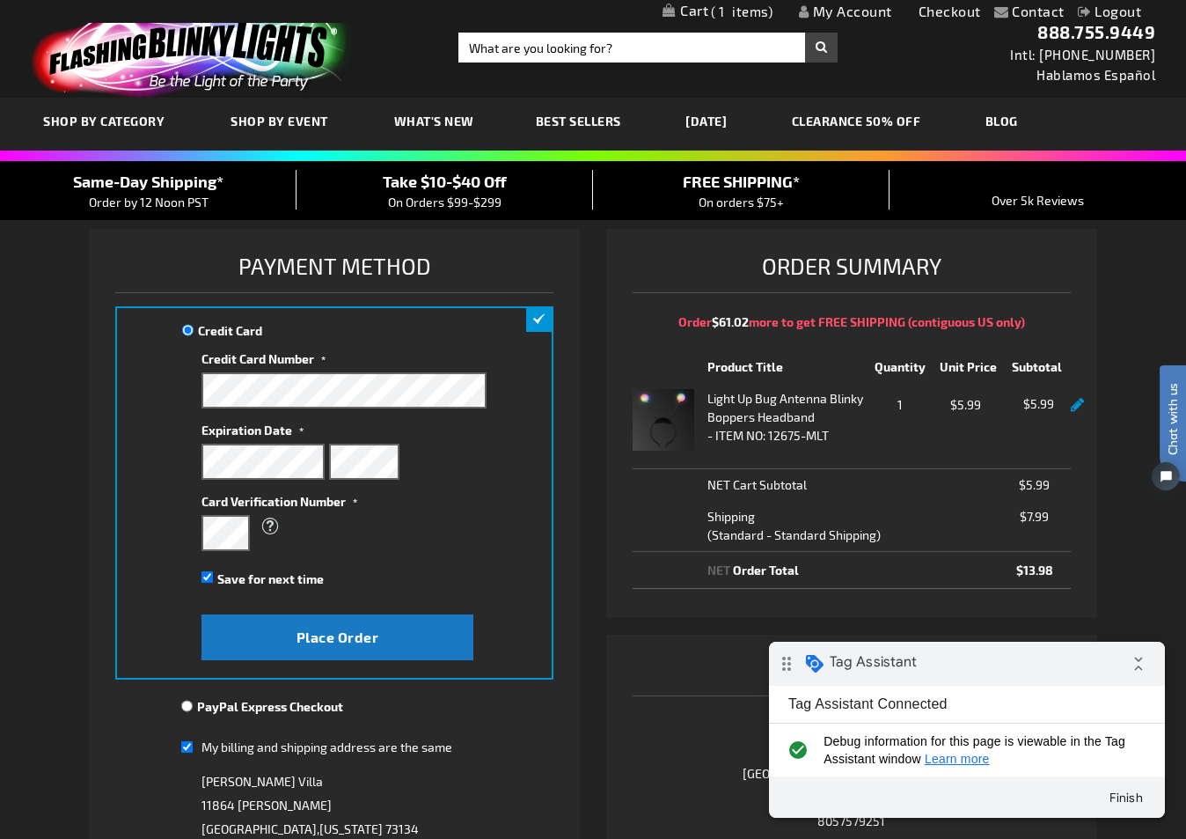
click at [306, 587] on label "Save for next time" at bounding box center [270, 578] width 106 height 18
click at [213, 583] on input "Save for next time" at bounding box center [207, 576] width 11 height 11
checkbox input "false"
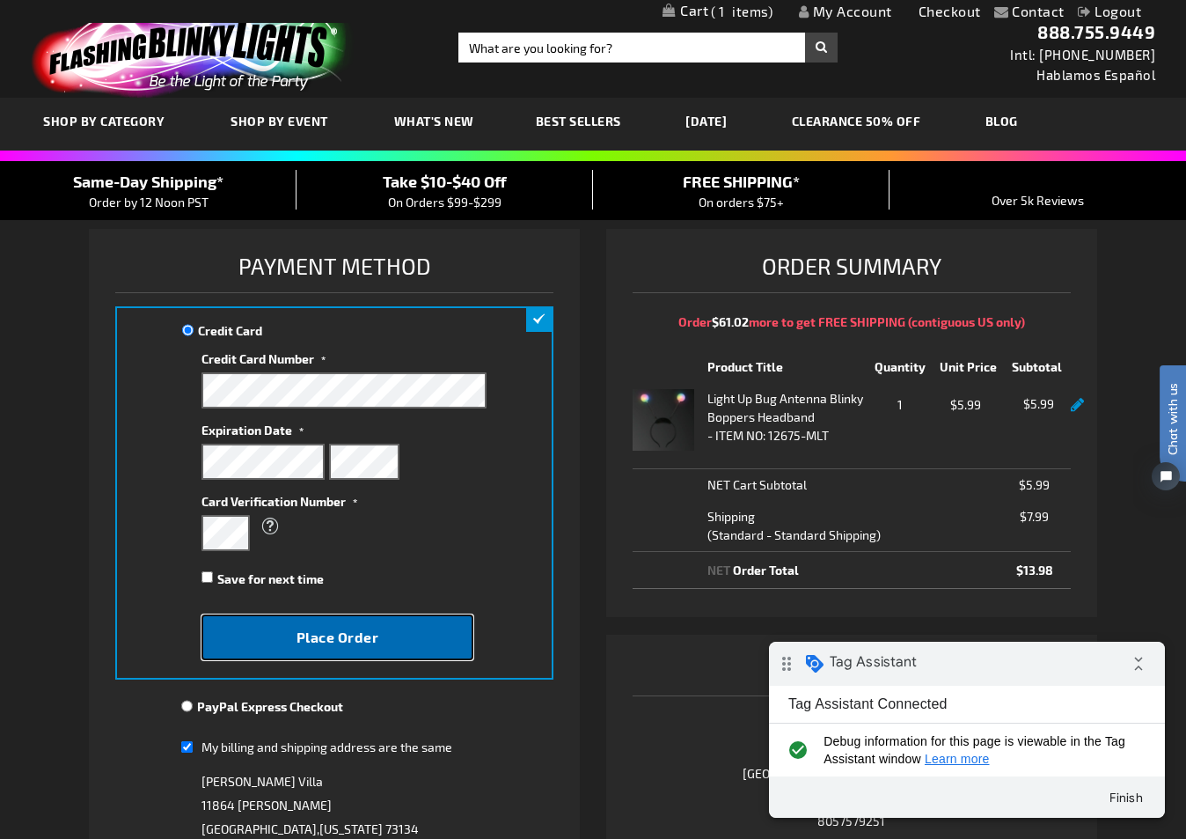
click at [356, 637] on span "Place Order" at bounding box center [338, 636] width 83 height 17
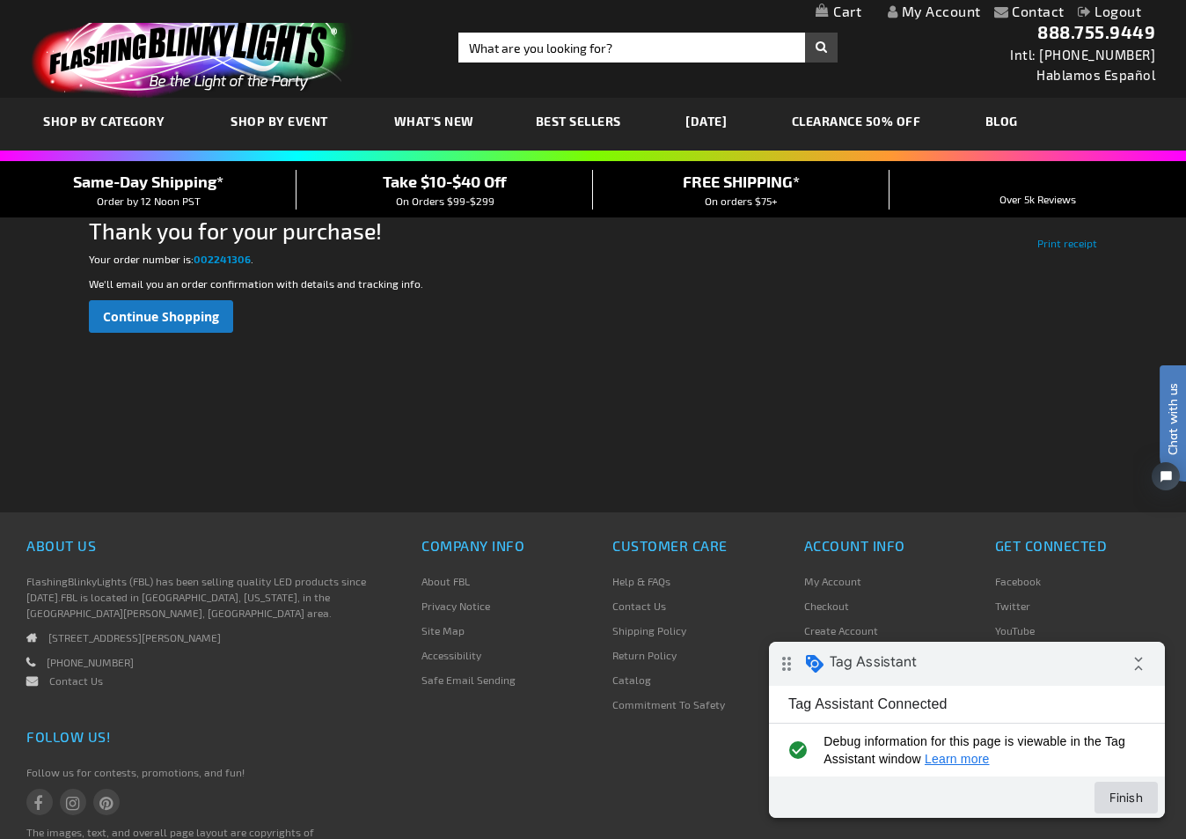
click at [1127, 796] on button "Finish" at bounding box center [1126, 798] width 63 height 32
